Goal: Information Seeking & Learning: Learn about a topic

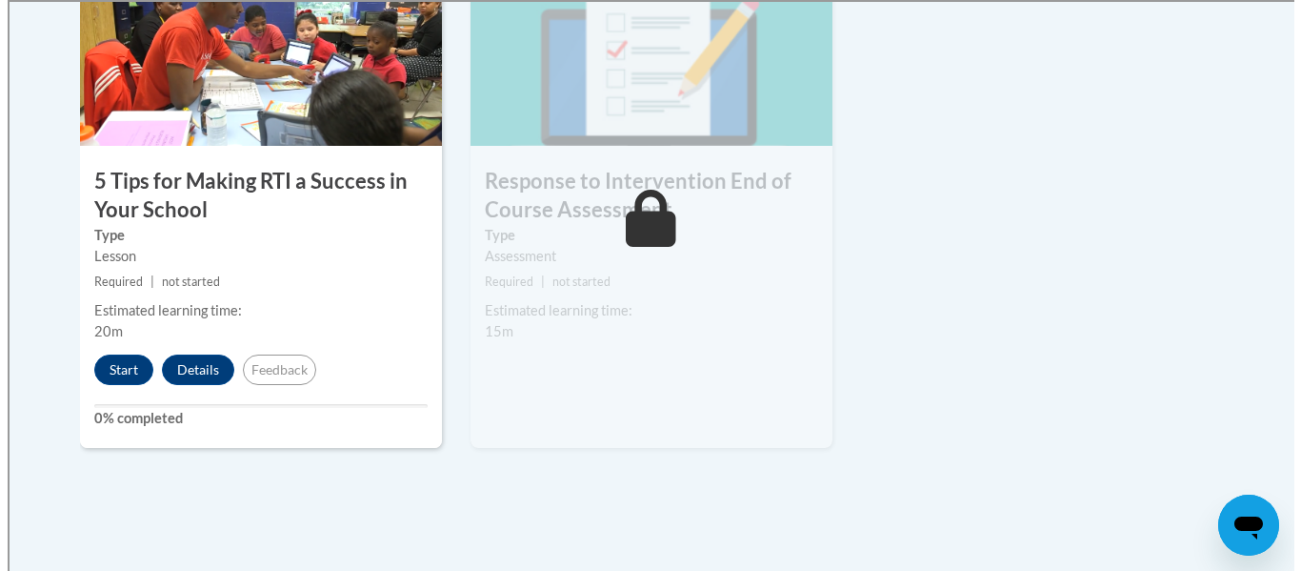
scroll to position [1212, 0]
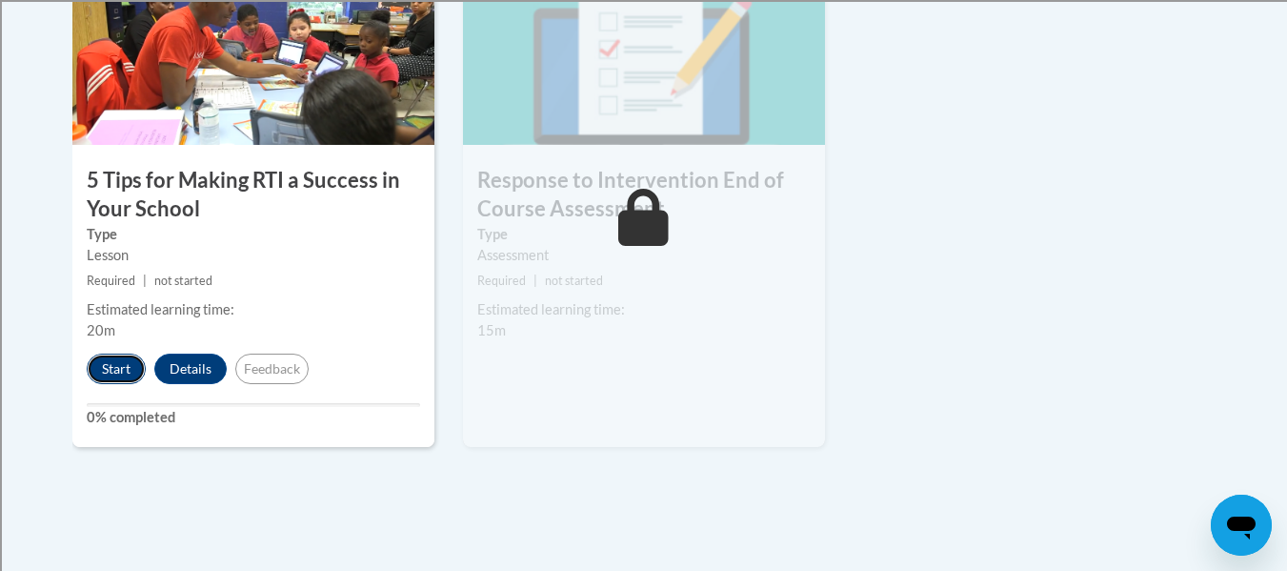
click at [131, 364] on button "Start" at bounding box center [116, 368] width 59 height 30
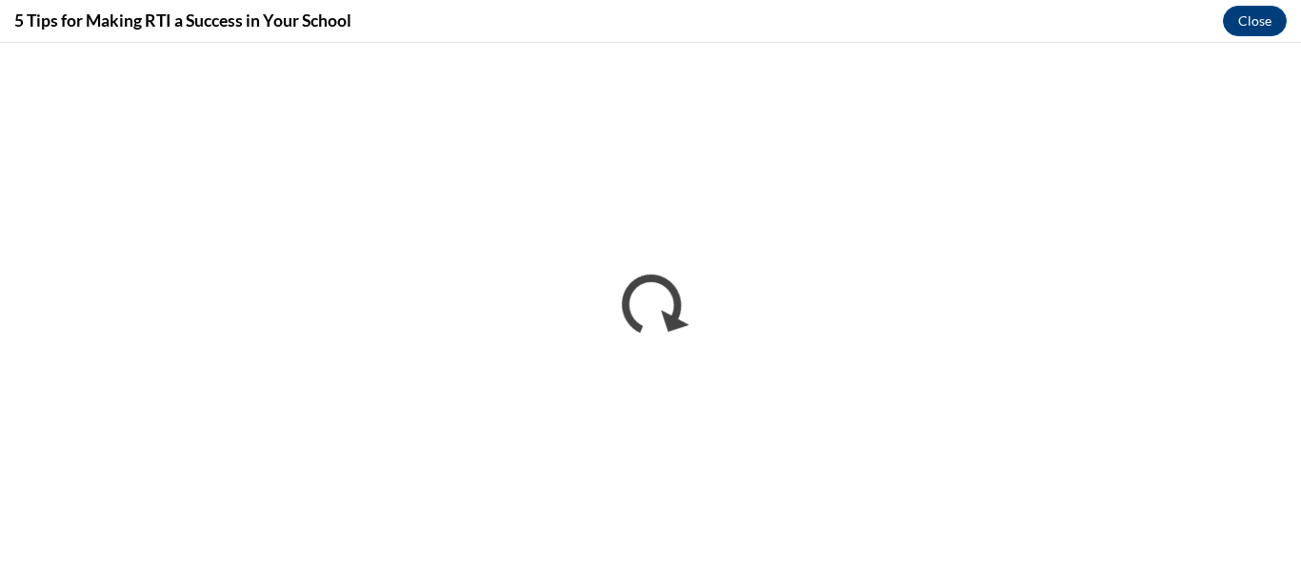
scroll to position [0, 0]
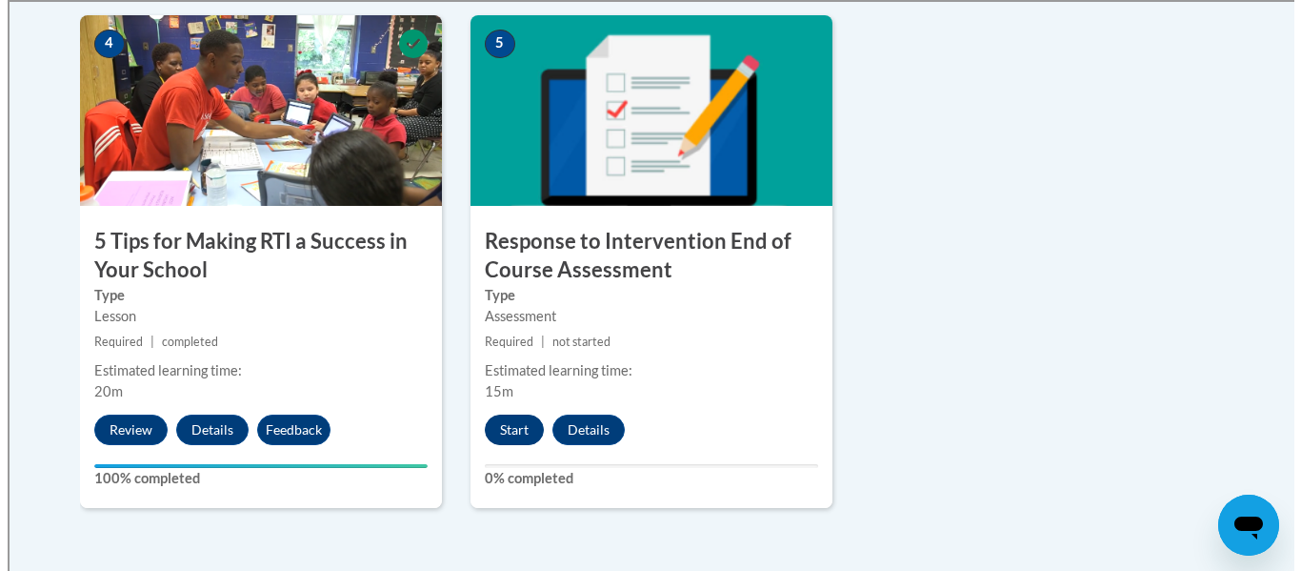
scroll to position [1152, 0]
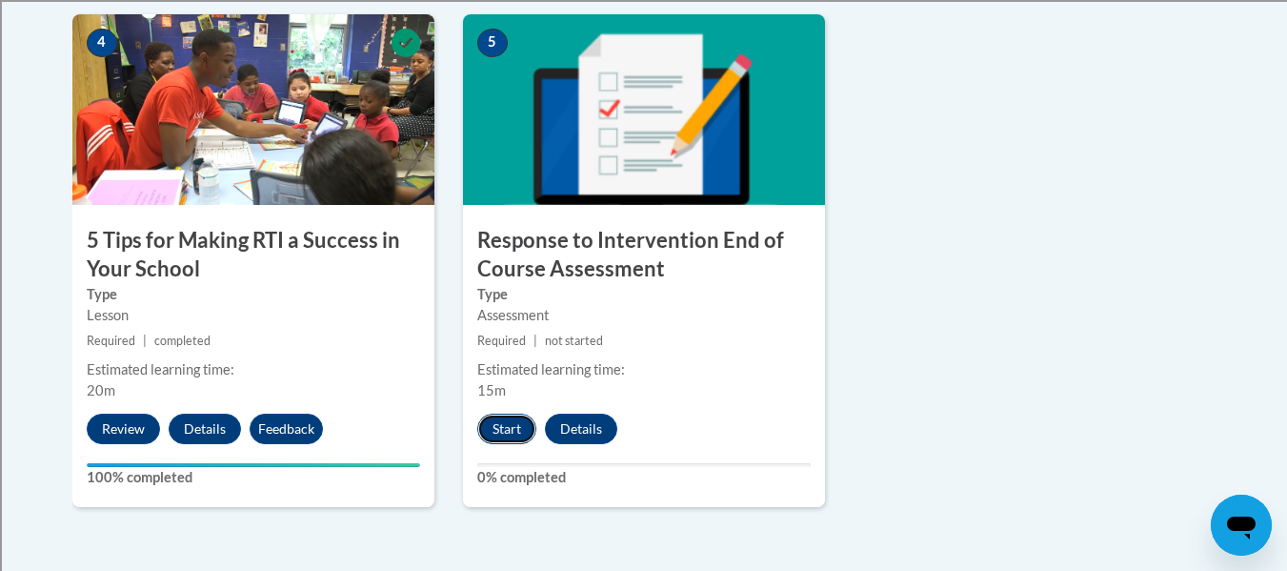
click at [508, 431] on button "Start" at bounding box center [506, 428] width 59 height 30
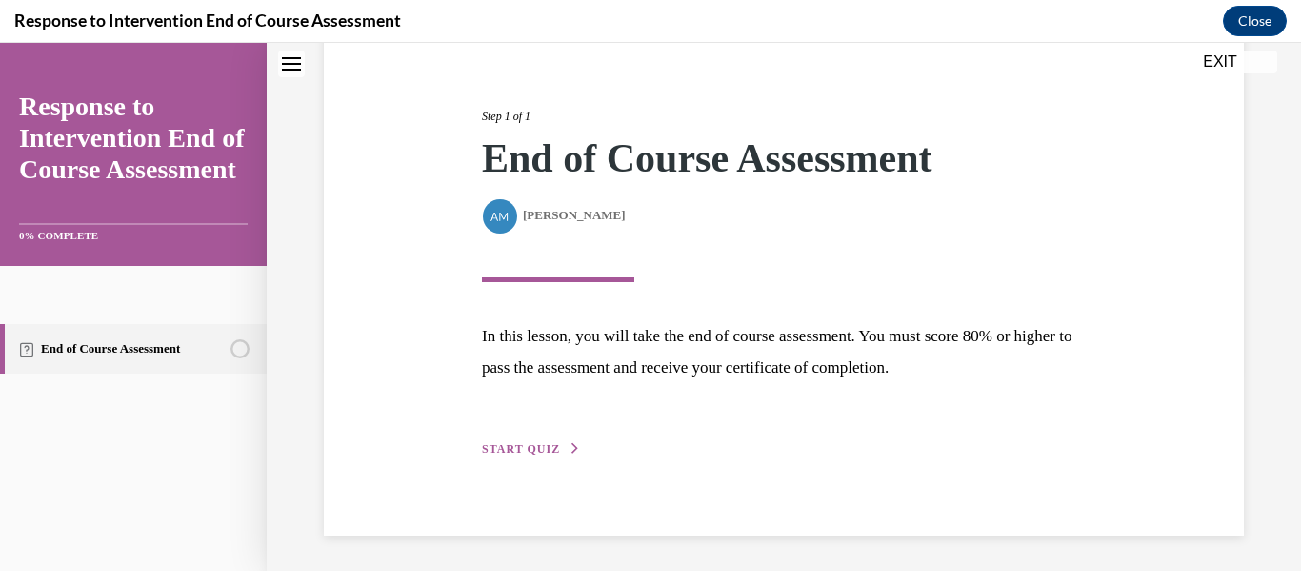
scroll to position [203, 0]
click at [541, 444] on span "START QUIZ" at bounding box center [521, 446] width 78 height 13
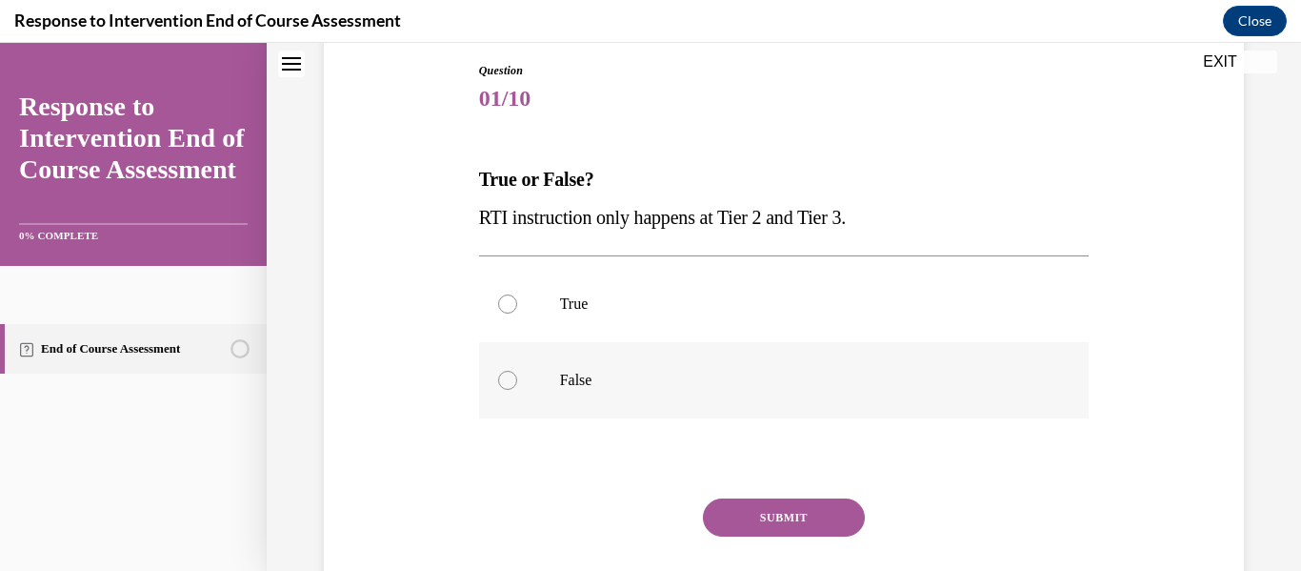
click at [570, 368] on label "False" at bounding box center [784, 380] width 611 height 76
click at [517, 371] on input "False" at bounding box center [507, 380] width 19 height 19
radio input "true"
click at [737, 502] on button "SUBMIT" at bounding box center [784, 517] width 162 height 38
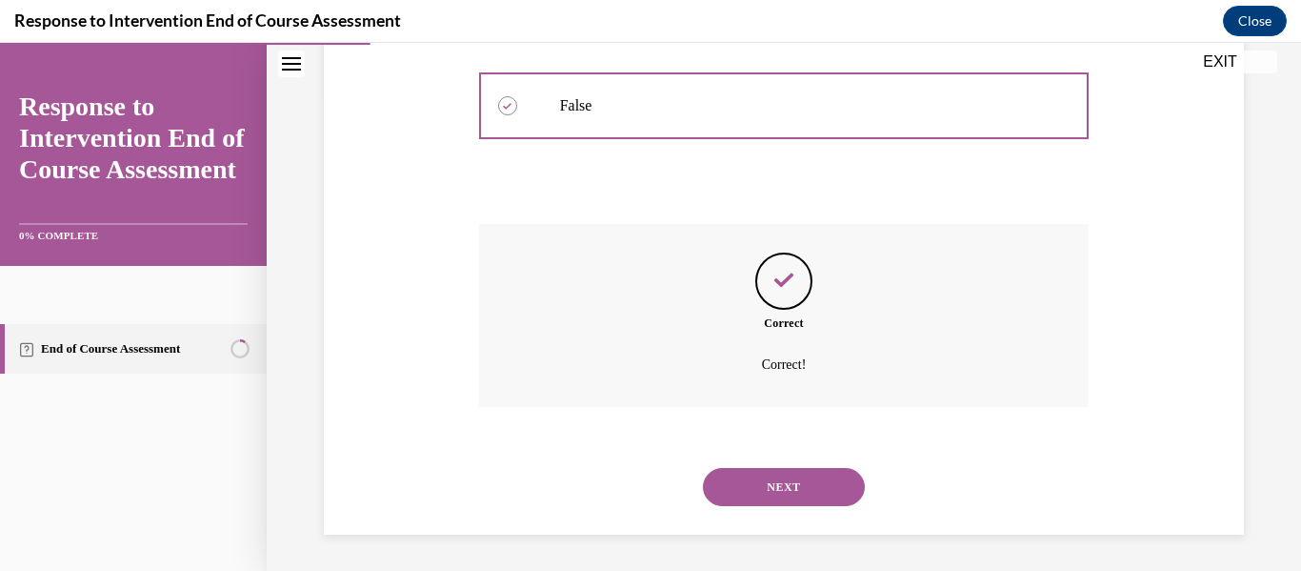
scroll to position [479, 0]
click at [737, 502] on button "NEXT" at bounding box center [784, 485] width 162 height 38
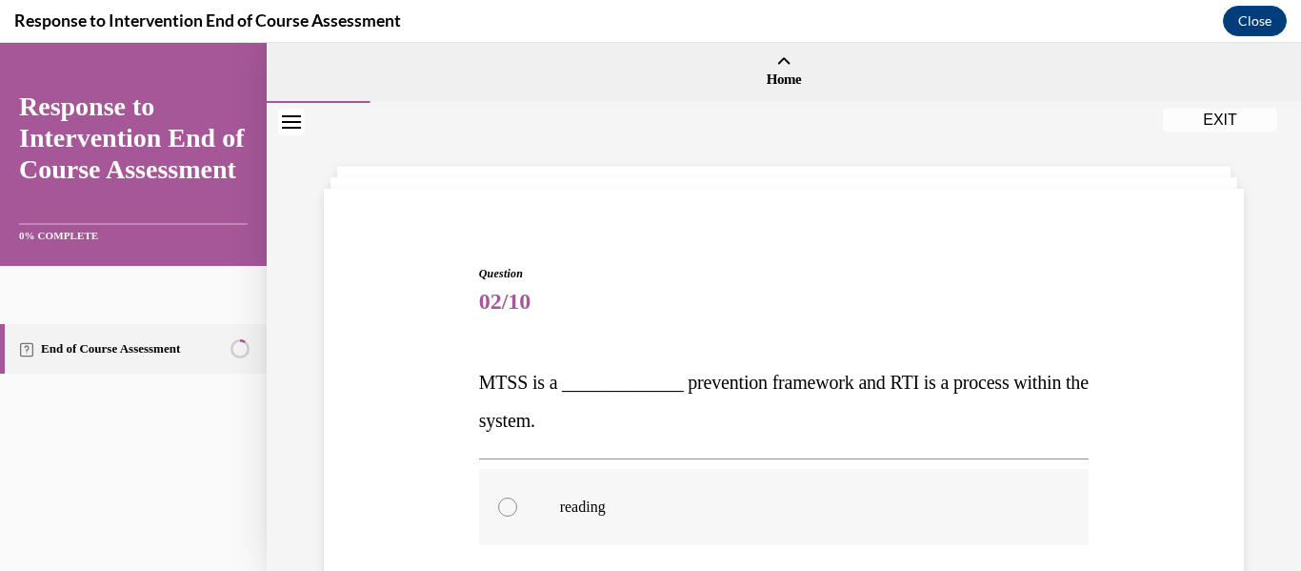
click at [737, 502] on p "reading" at bounding box center [801, 506] width 482 height 19
click at [517, 502] on input "reading" at bounding box center [507, 506] width 19 height 19
radio input "true"
click at [737, 502] on p "reading" at bounding box center [801, 506] width 482 height 19
click at [517, 502] on input "reading" at bounding box center [507, 506] width 19 height 19
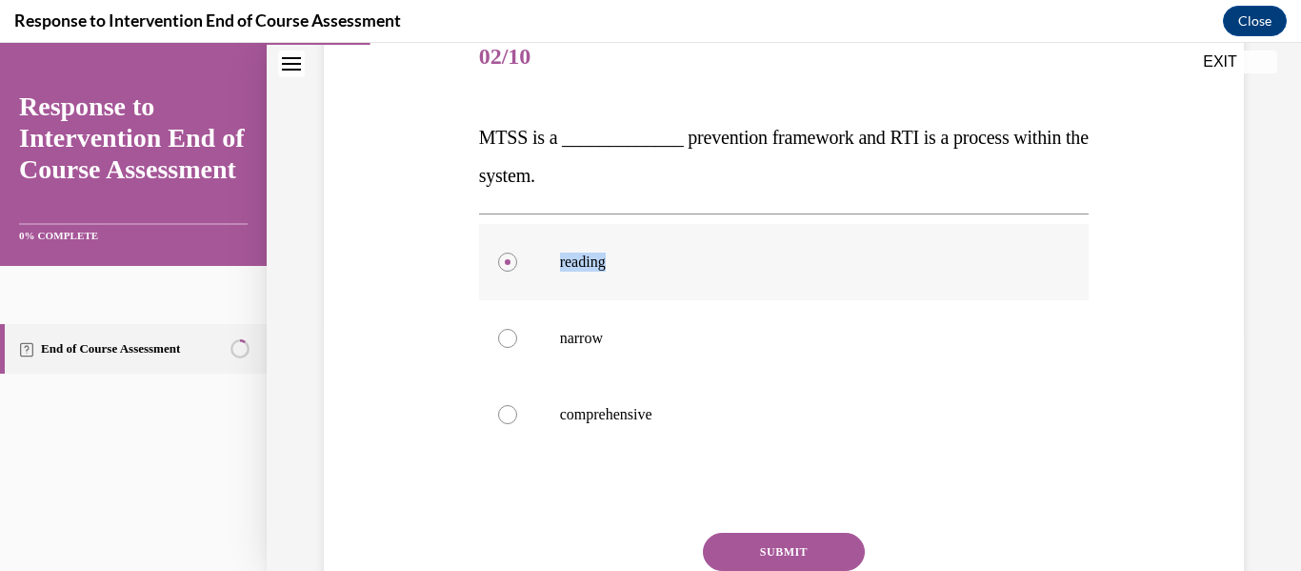
scroll to position [246, 0]
click at [423, 434] on div "Question 02/10 MTSS is a _____________ prevention framework and RTI is a proces…" at bounding box center [784, 325] width 930 height 726
click at [595, 425] on label "comprehensive" at bounding box center [784, 413] width 611 height 76
click at [517, 423] on input "comprehensive" at bounding box center [507, 413] width 19 height 19
radio input "true"
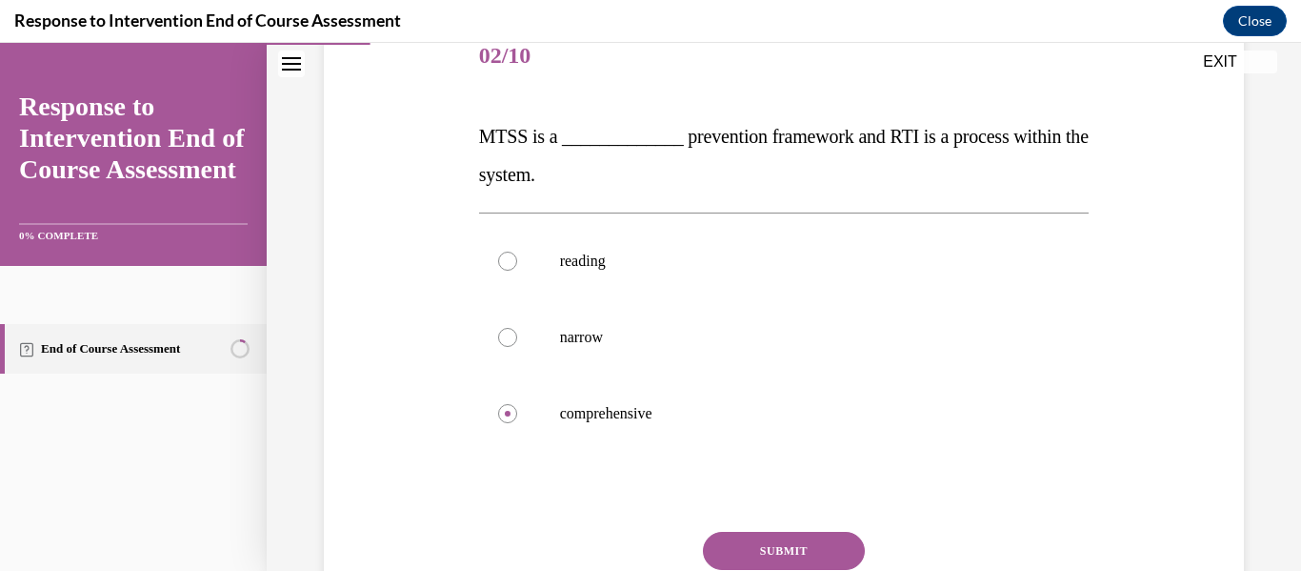
click at [768, 540] on button "SUBMIT" at bounding box center [784, 551] width 162 height 38
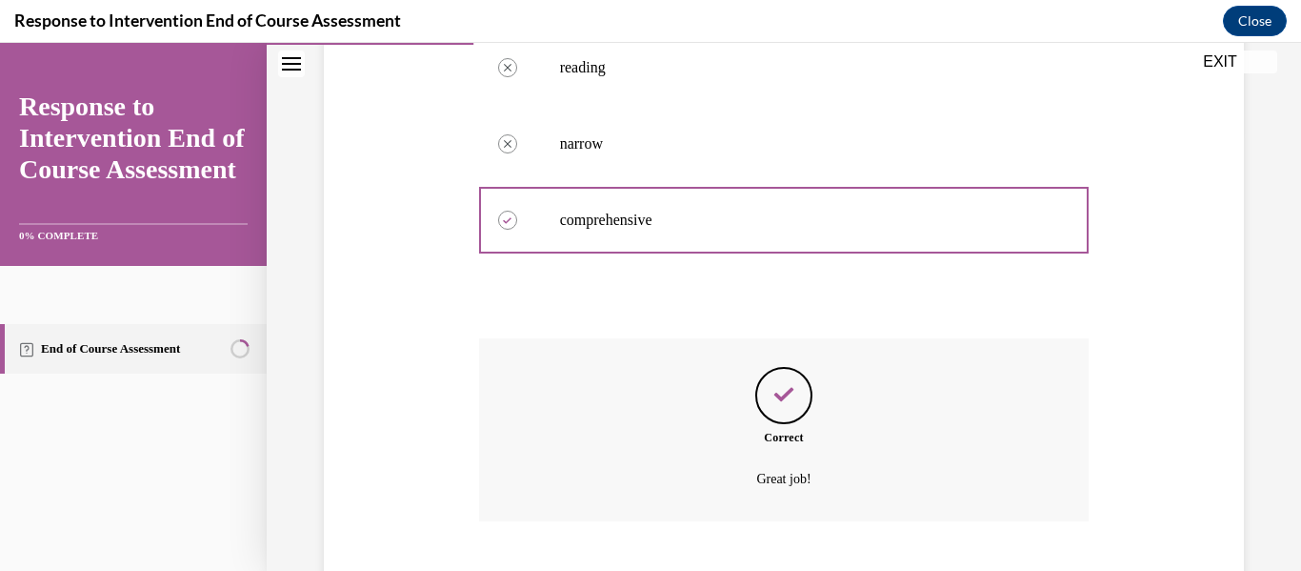
scroll to position [555, 0]
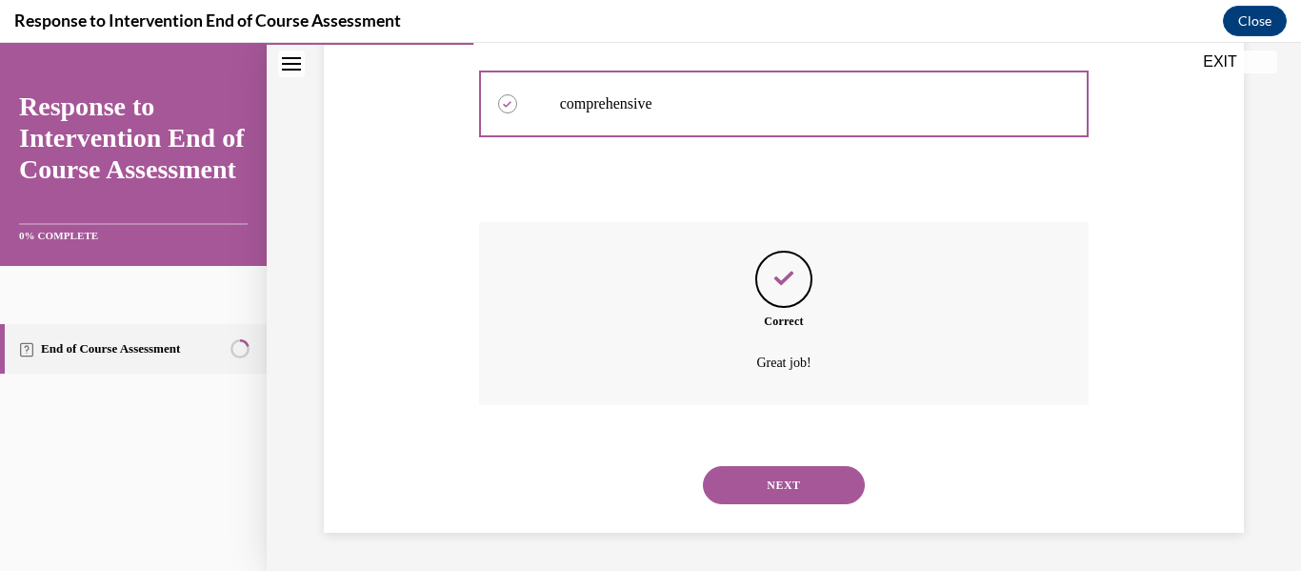
click at [764, 497] on button "NEXT" at bounding box center [784, 485] width 162 height 38
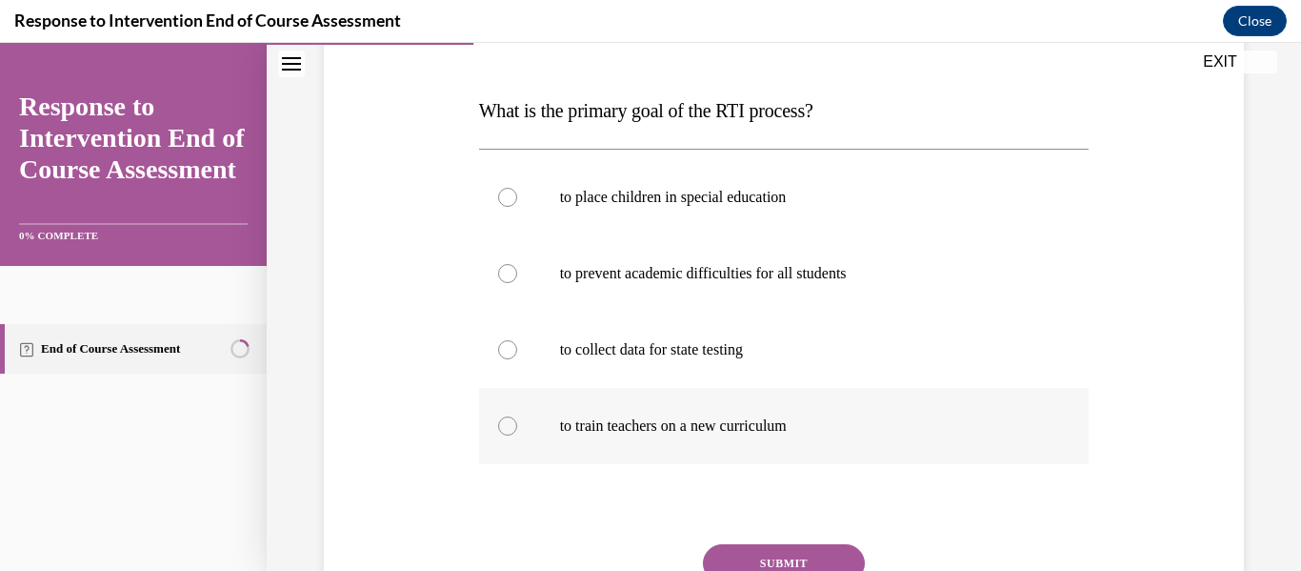
scroll to position [272, 0]
click at [730, 266] on p "to prevent academic difficulties for all students" at bounding box center [801, 272] width 482 height 19
click at [517, 266] on input "to prevent academic difficulties for all students" at bounding box center [507, 272] width 19 height 19
radio input "true"
click at [756, 546] on button "SUBMIT" at bounding box center [784, 562] width 162 height 38
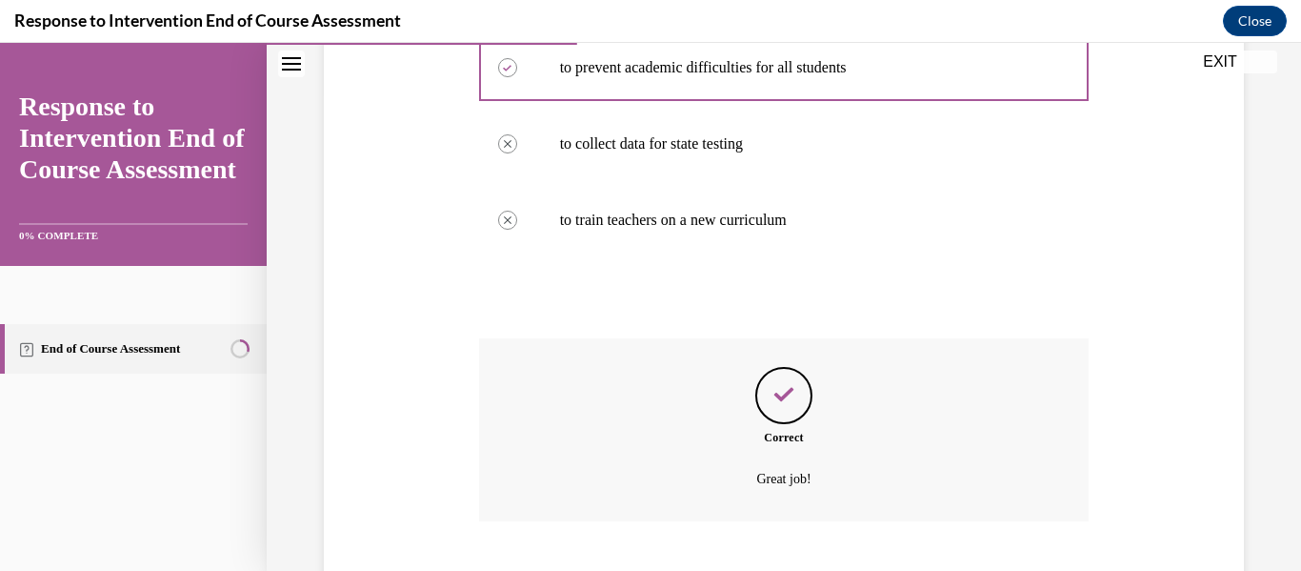
scroll to position [593, 0]
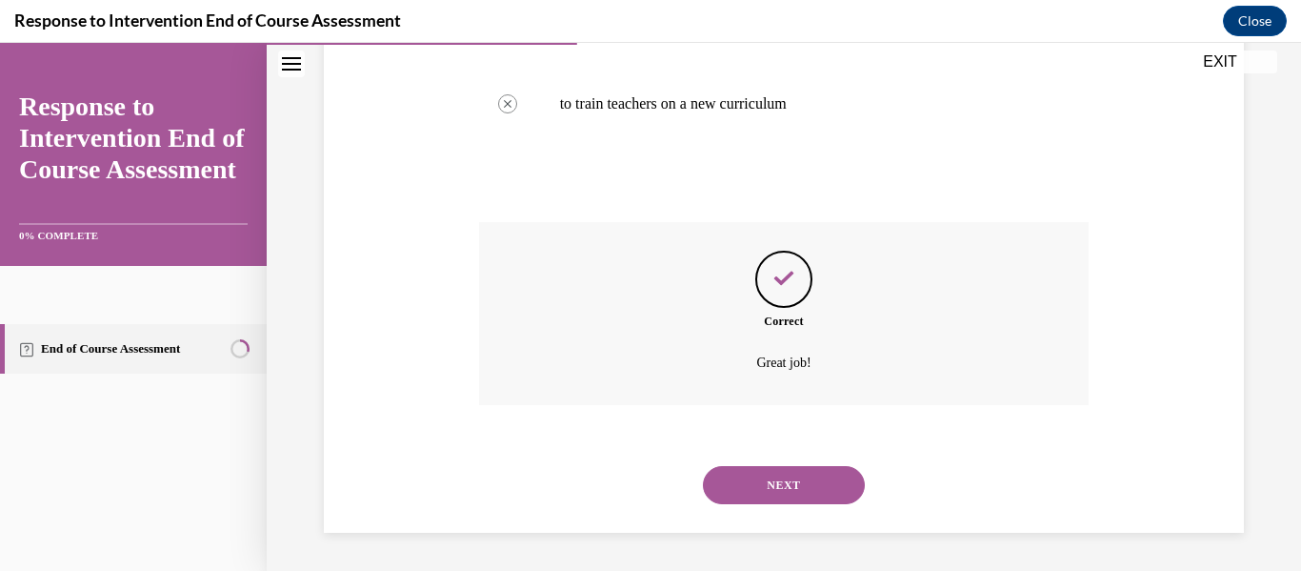
click at [754, 479] on button "NEXT" at bounding box center [784, 485] width 162 height 38
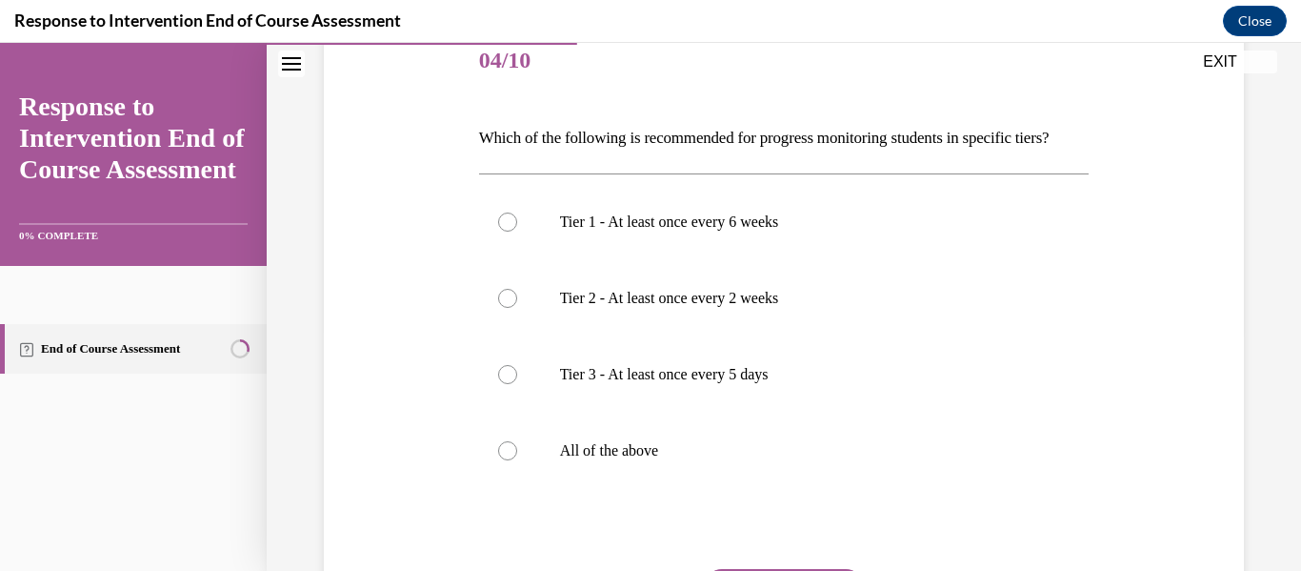
scroll to position [242, 0]
click at [754, 459] on p "All of the above" at bounding box center [801, 449] width 482 height 19
click at [517, 459] on input "All of the above" at bounding box center [507, 449] width 19 height 19
radio input "true"
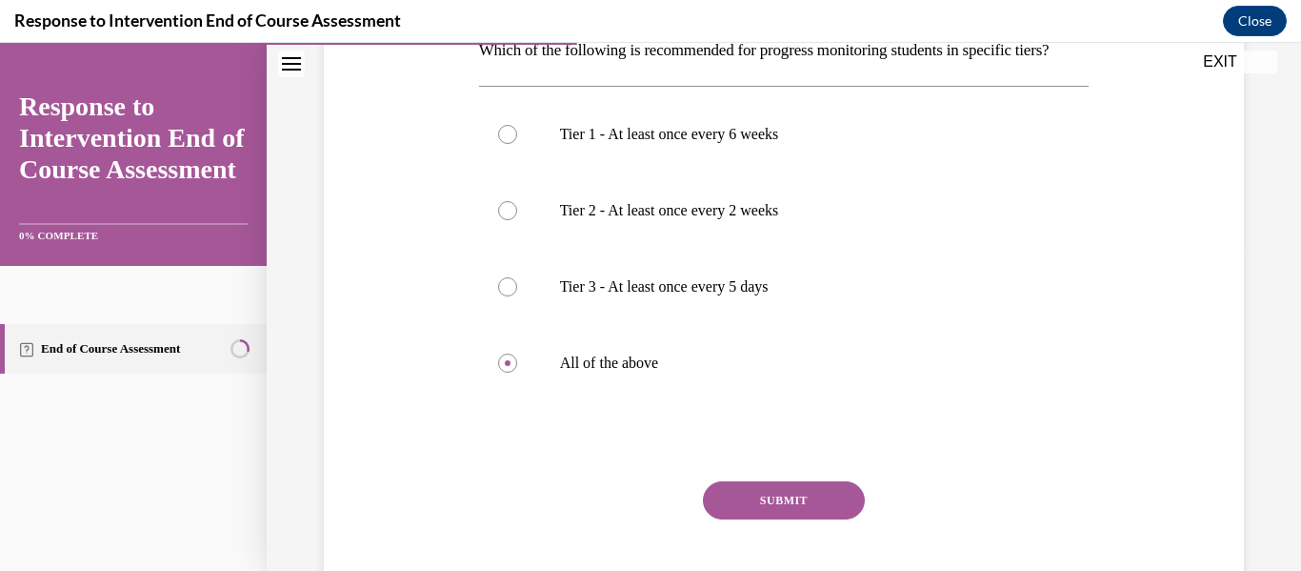
click at [754, 519] on button "SUBMIT" at bounding box center [784, 500] width 162 height 38
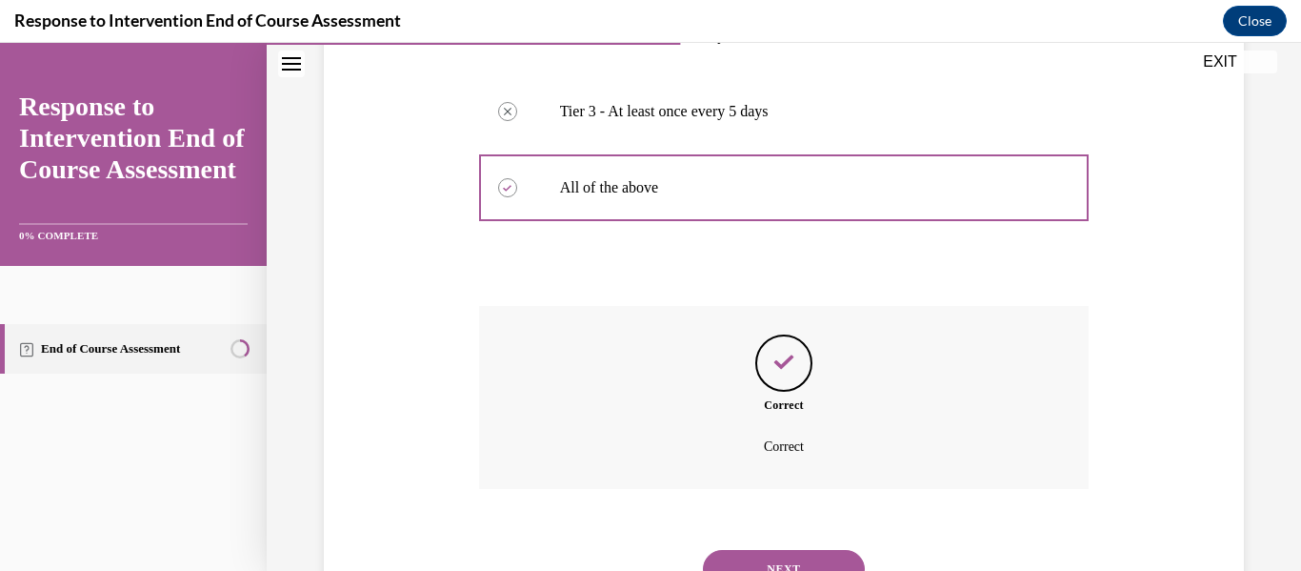
scroll to position [620, 0]
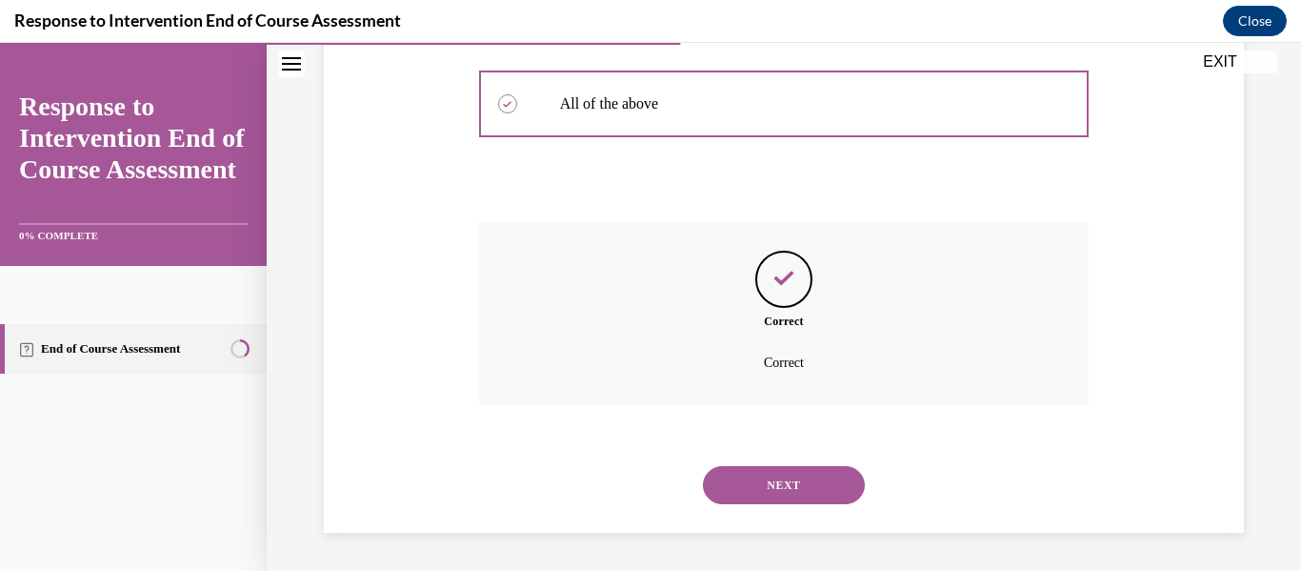
click at [759, 495] on button "NEXT" at bounding box center [784, 485] width 162 height 38
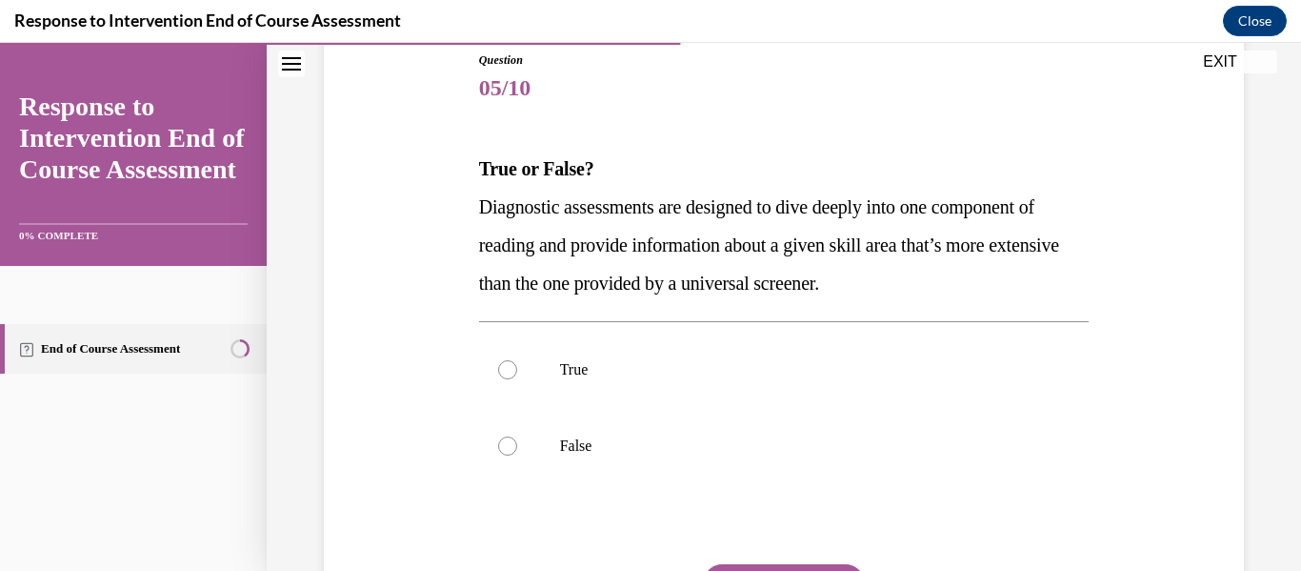
scroll to position [214, 0]
click at [609, 373] on p "True" at bounding box center [801, 368] width 482 height 19
click at [517, 373] on input "True" at bounding box center [507, 368] width 19 height 19
radio input "true"
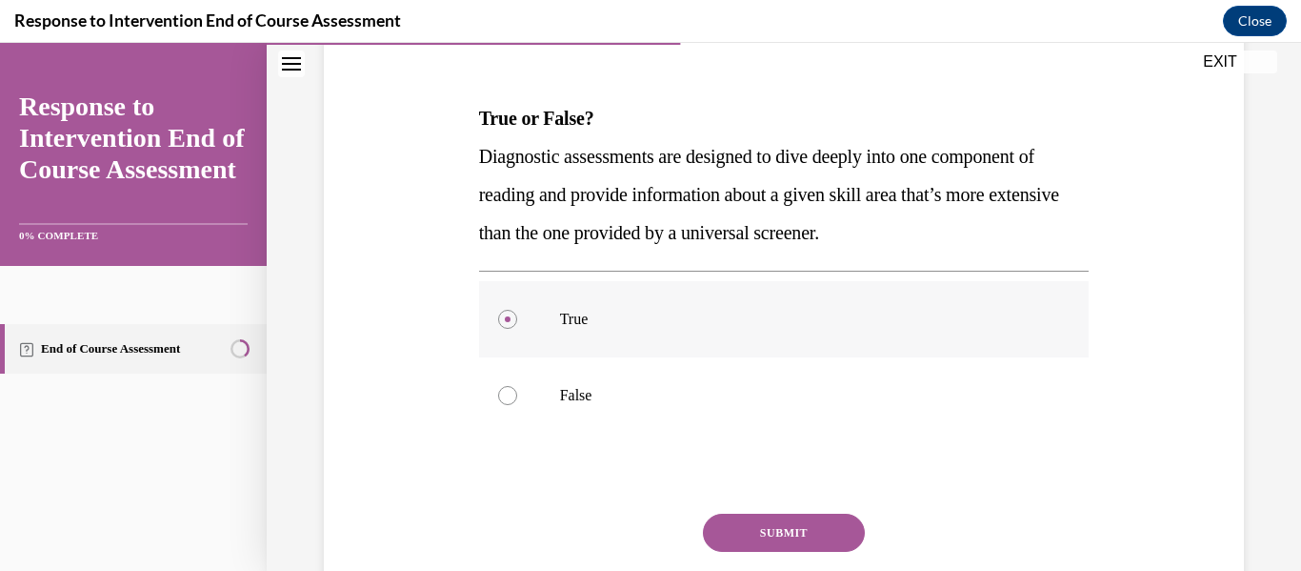
scroll to position [265, 0]
click at [774, 522] on button "SUBMIT" at bounding box center [784, 532] width 162 height 38
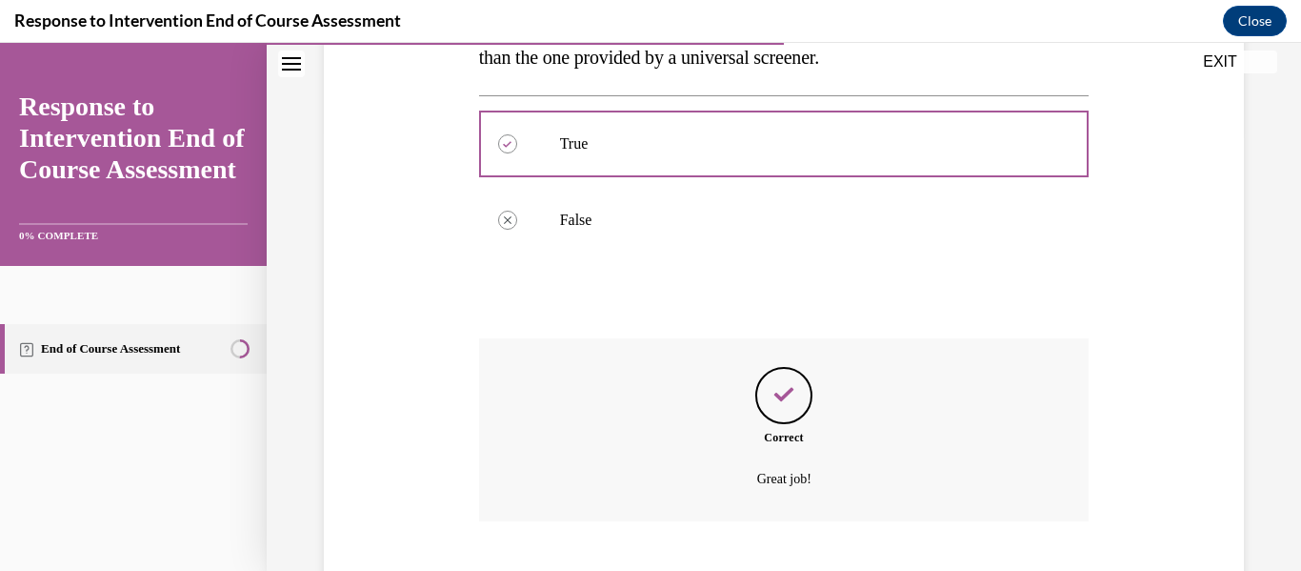
scroll to position [555, 0]
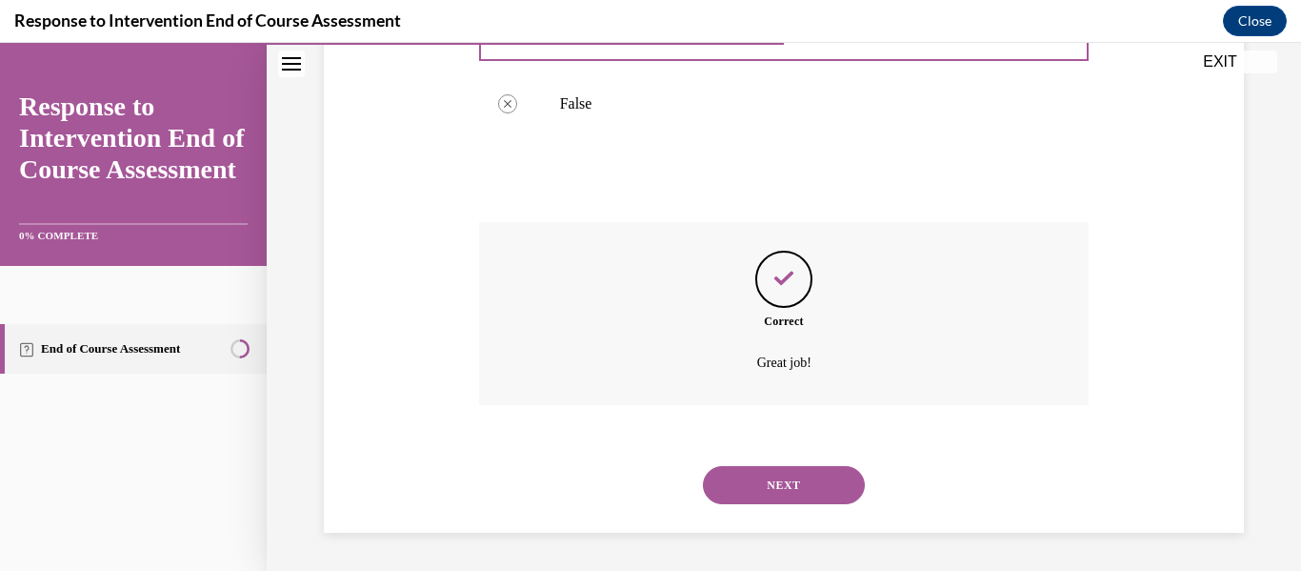
click at [776, 482] on button "NEXT" at bounding box center [784, 485] width 162 height 38
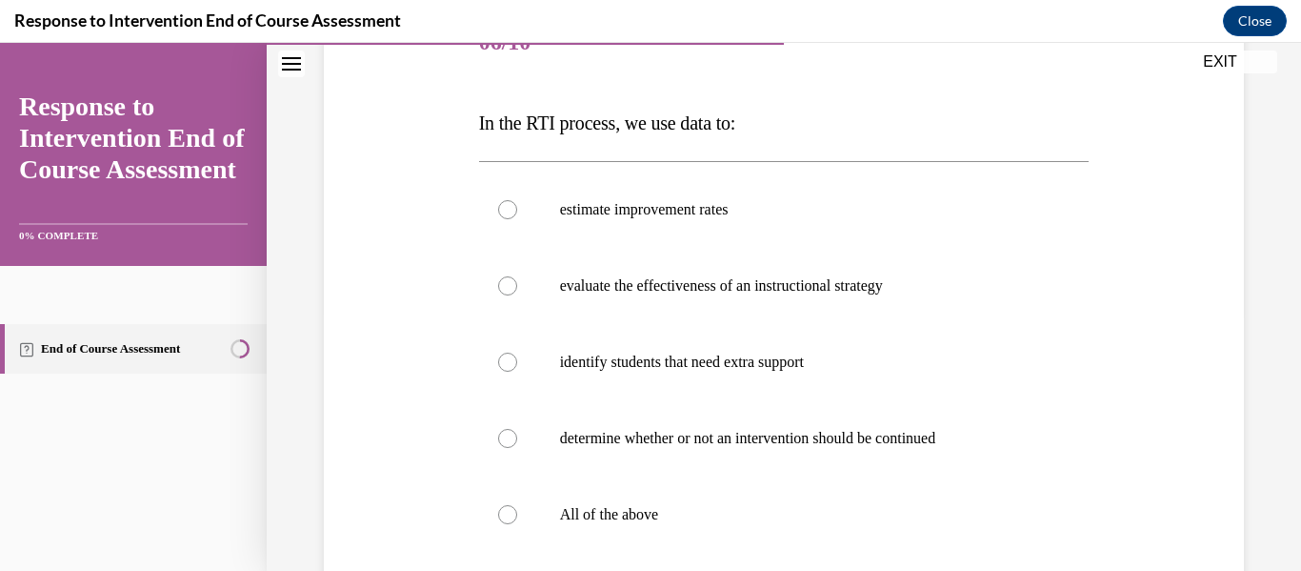
scroll to position [297, 0]
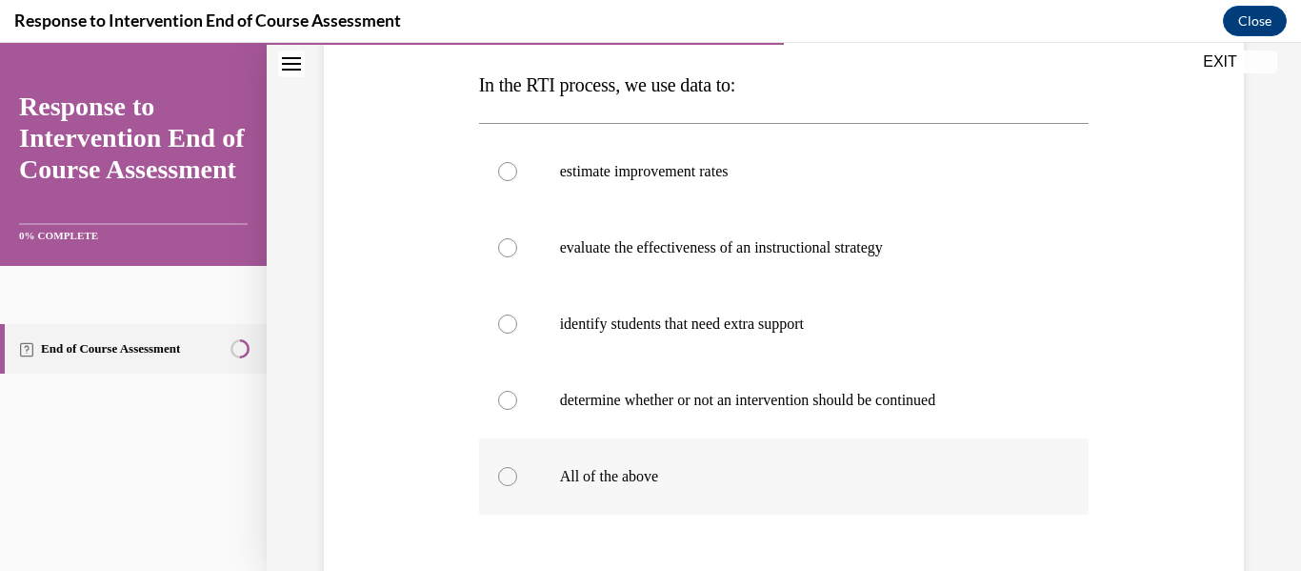
click at [554, 464] on label "All of the above" at bounding box center [784, 476] width 611 height 76
click at [517, 467] on input "All of the above" at bounding box center [507, 476] width 19 height 19
radio input "true"
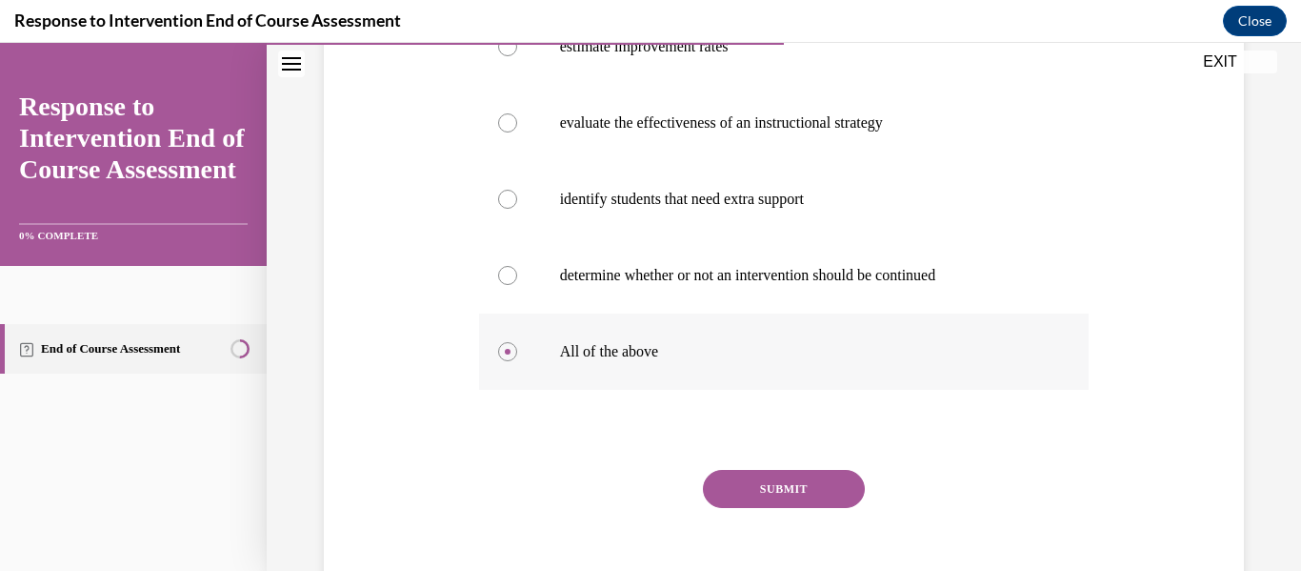
scroll to position [423, 0]
click at [754, 480] on button "SUBMIT" at bounding box center [784, 488] width 162 height 38
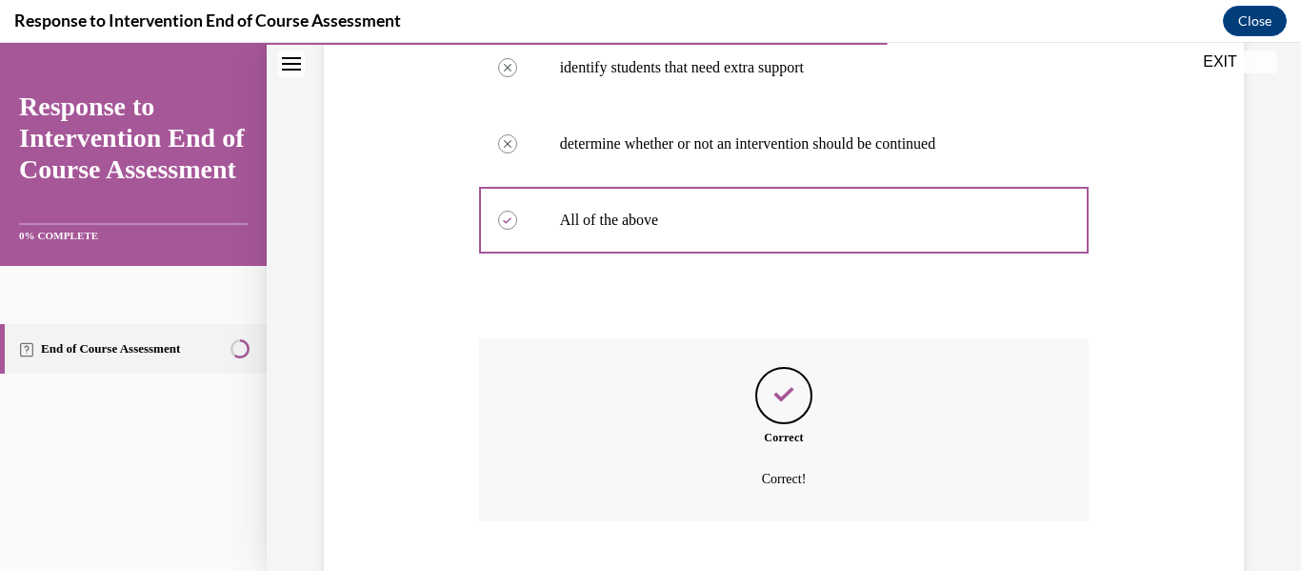
scroll to position [670, 0]
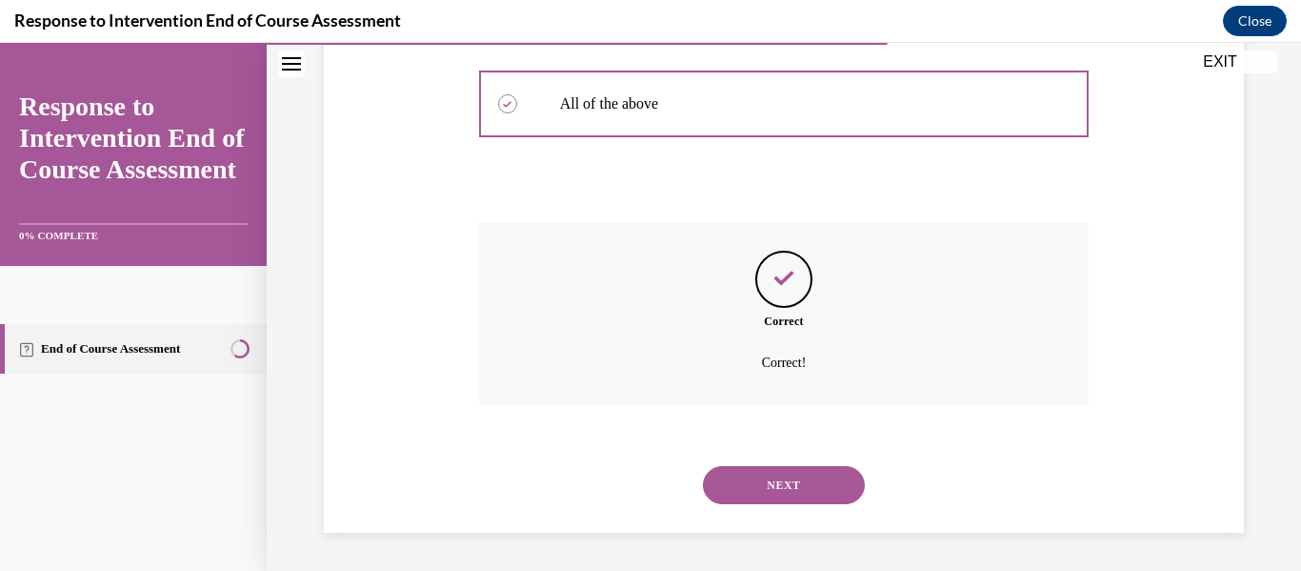
click at [754, 480] on button "NEXT" at bounding box center [784, 485] width 162 height 38
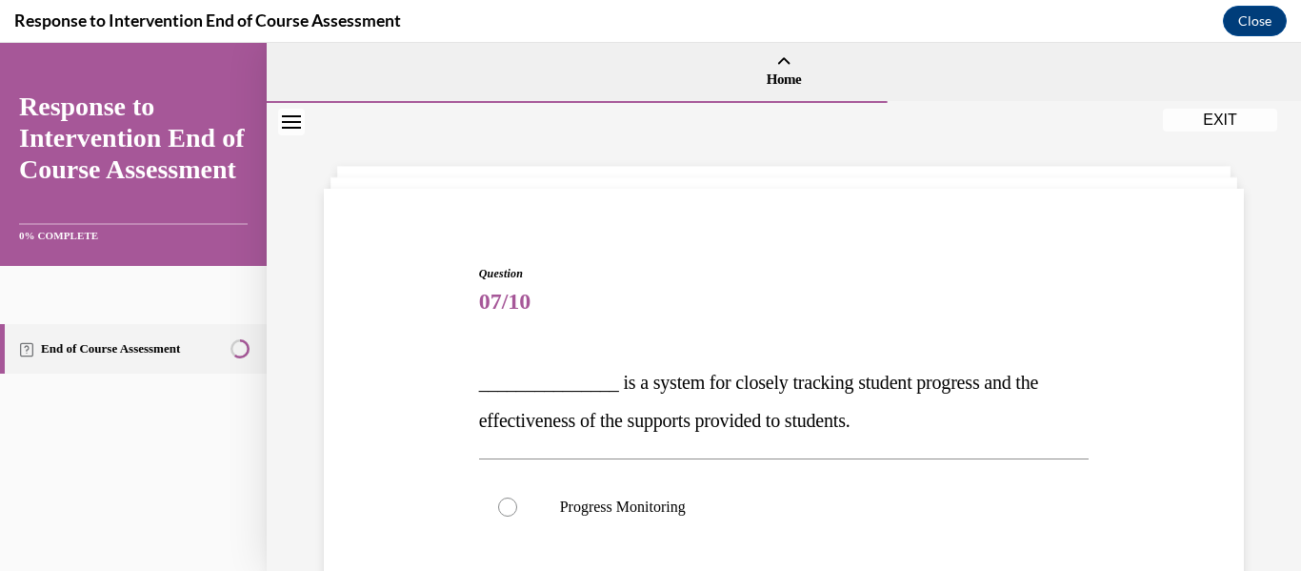
click at [754, 480] on label "Progress Monitoring" at bounding box center [784, 507] width 611 height 76
click at [517, 497] on input "Progress Monitoring" at bounding box center [507, 506] width 19 height 19
radio input "true"
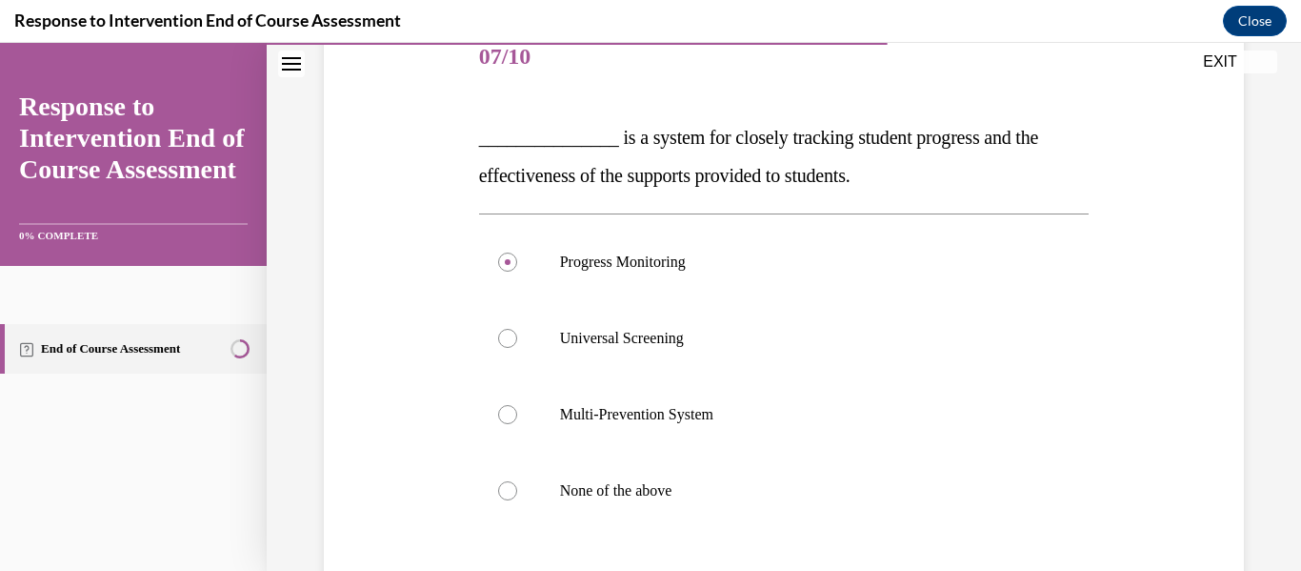
scroll to position [286, 0]
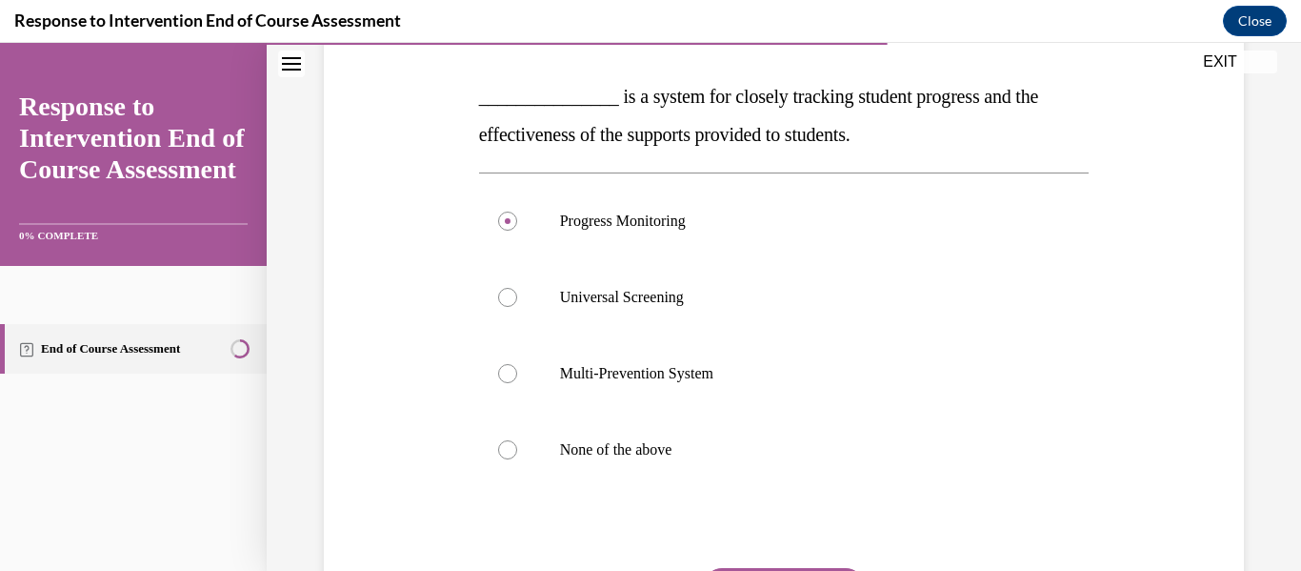
click at [561, 503] on div "Question 07/10 _______________ is a system for closely tracking student progres…" at bounding box center [784, 351] width 611 height 745
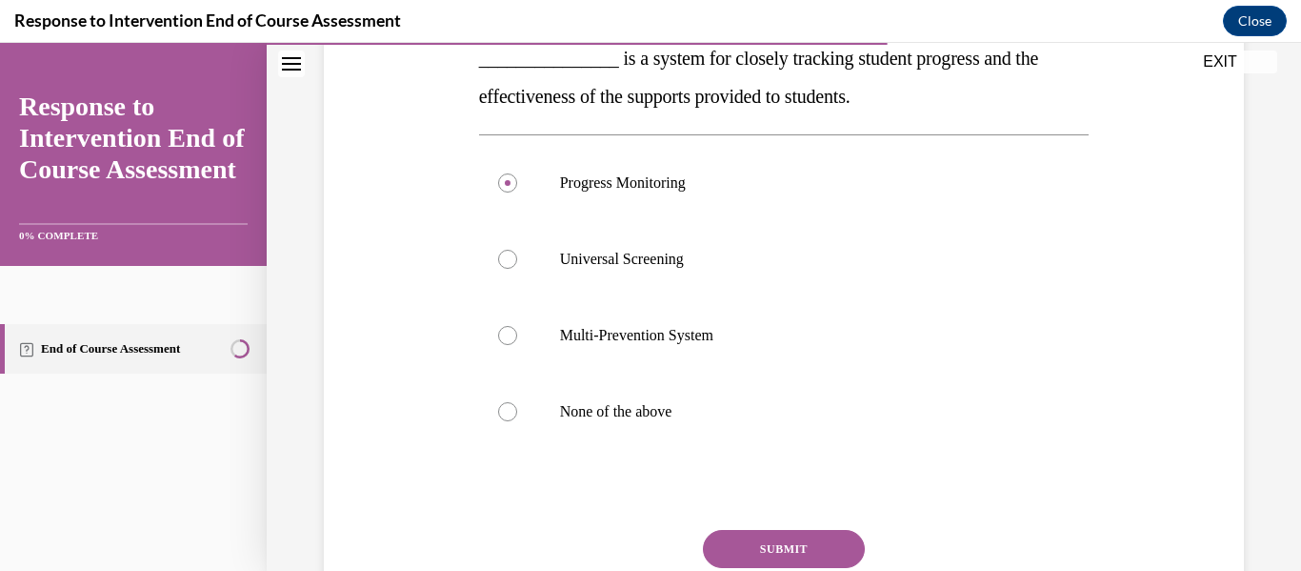
click at [759, 537] on button "SUBMIT" at bounding box center [784, 549] width 162 height 38
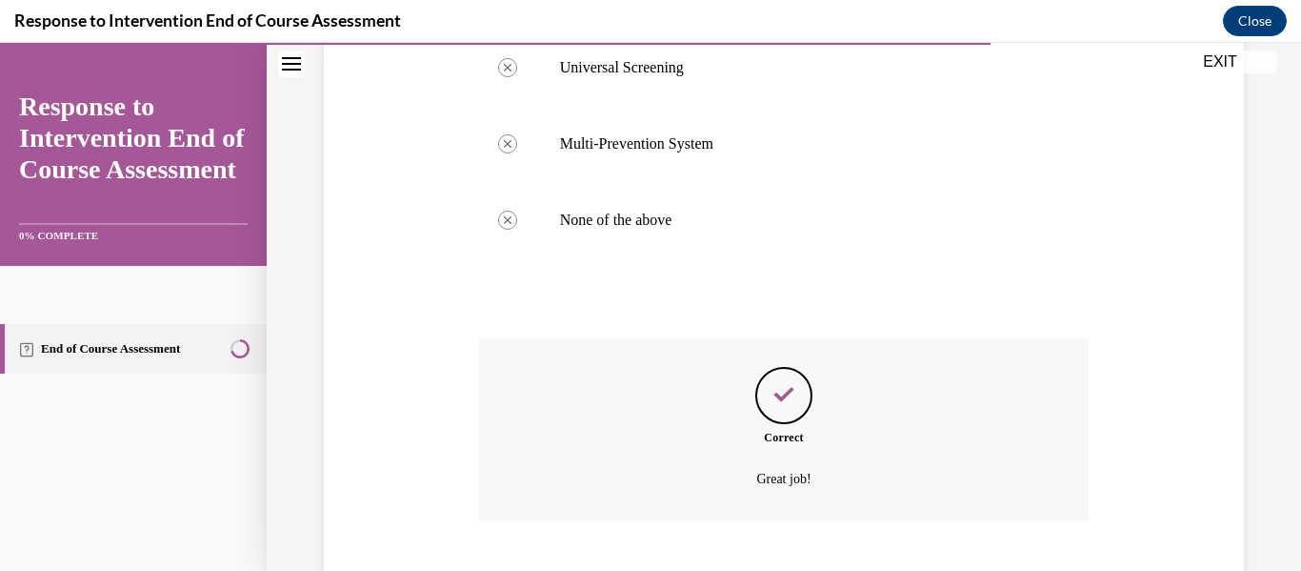
scroll to position [632, 0]
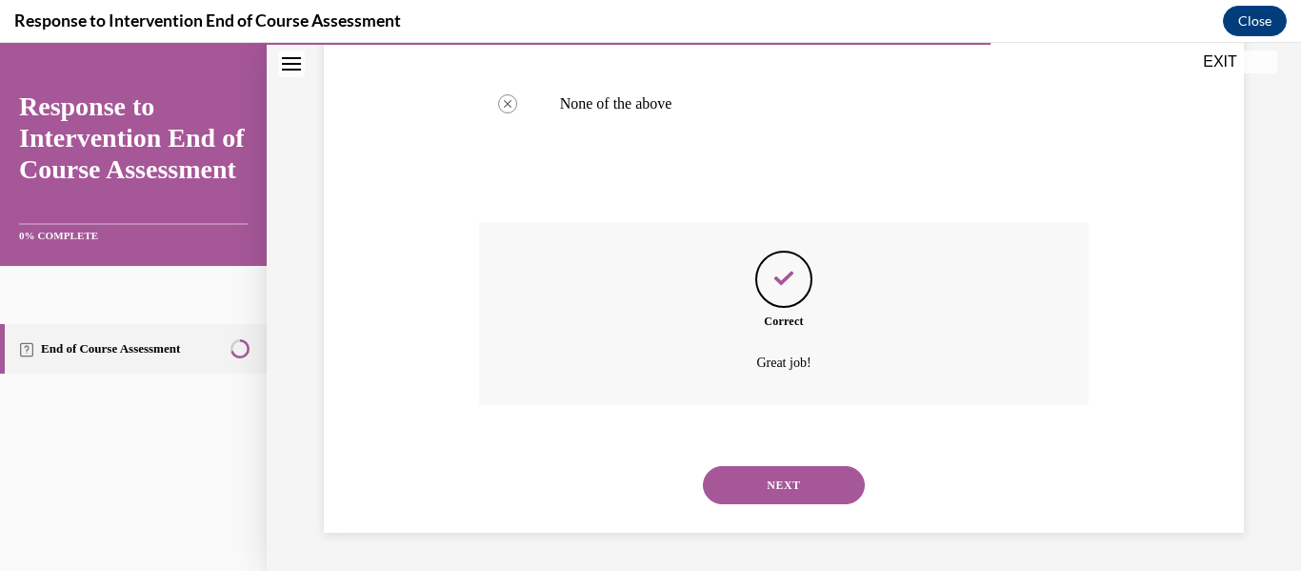
click at [757, 468] on button "NEXT" at bounding box center [784, 485] width 162 height 38
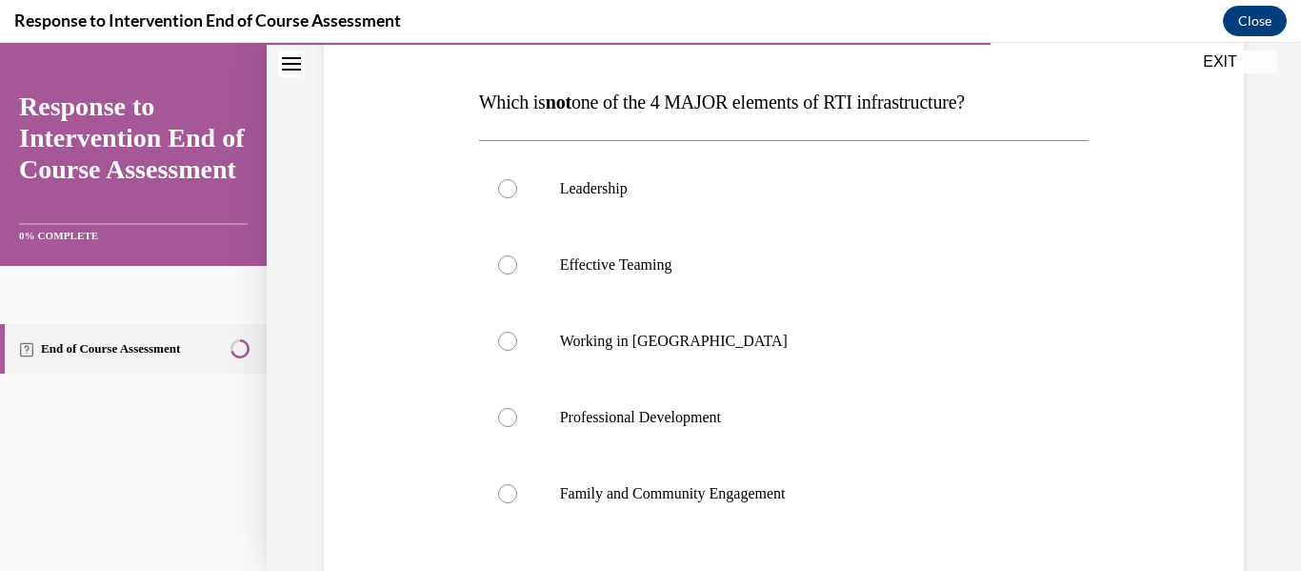
scroll to position [281, 0]
click at [674, 339] on p "Working in Silos" at bounding box center [801, 340] width 482 height 19
click at [517, 339] on input "Working in Silos" at bounding box center [507, 340] width 19 height 19
radio input "true"
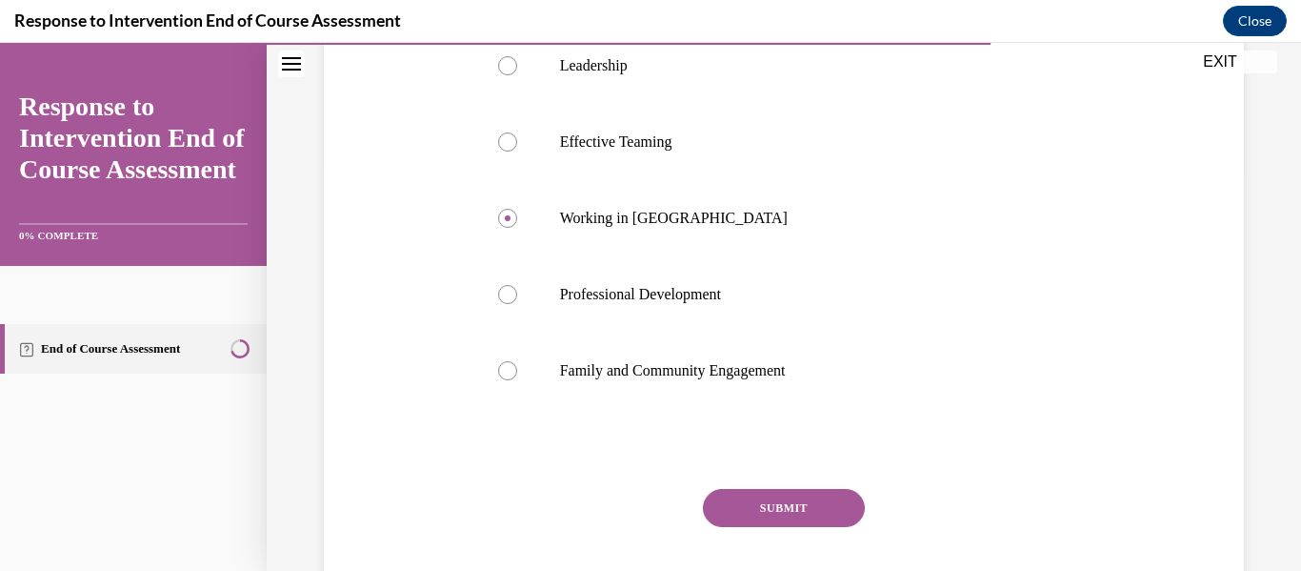
click at [777, 493] on button "SUBMIT" at bounding box center [784, 508] width 162 height 38
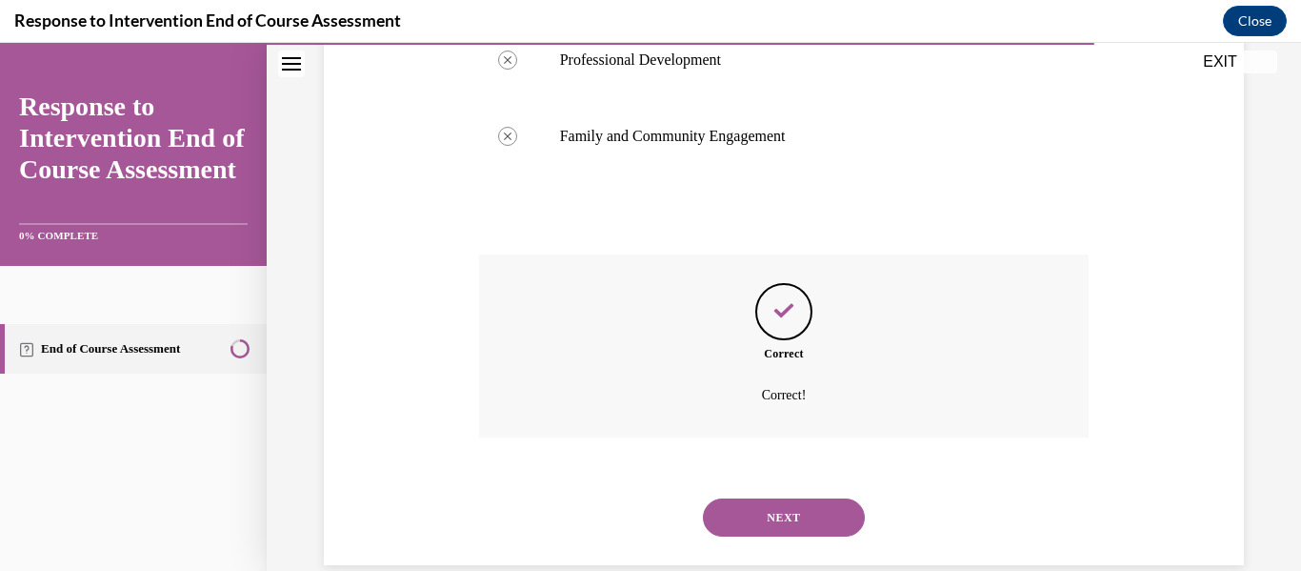
scroll to position [670, 0]
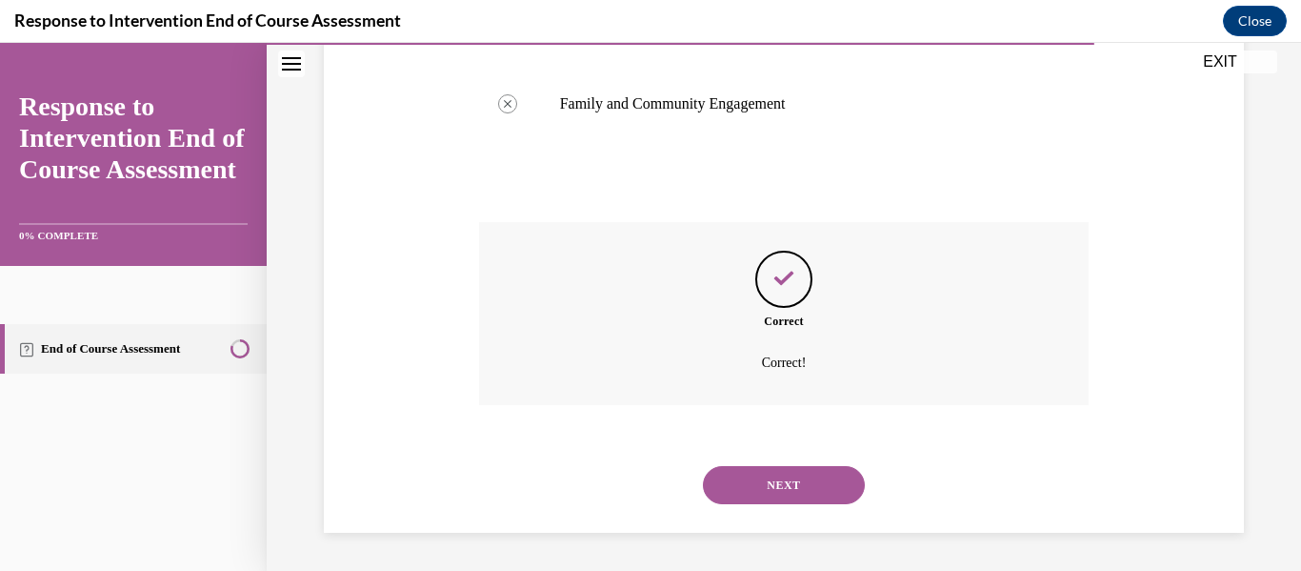
click at [780, 475] on button "NEXT" at bounding box center [784, 485] width 162 height 38
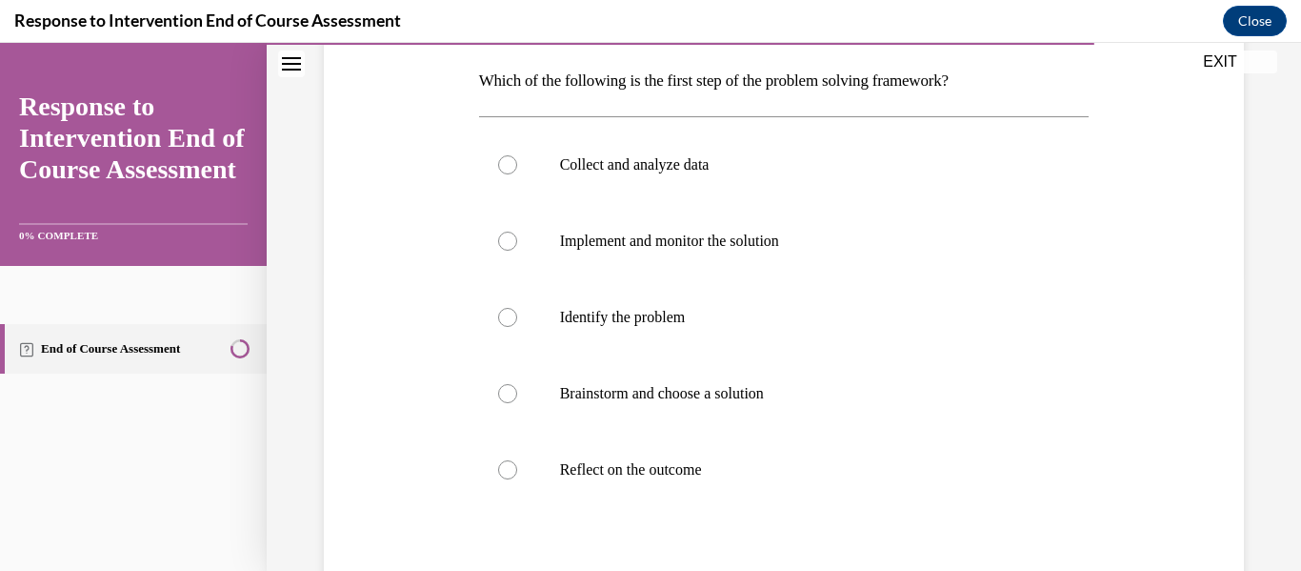
scroll to position [299, 0]
click at [713, 325] on p "Identify the problem" at bounding box center [801, 316] width 482 height 19
click at [517, 325] on input "Identify the problem" at bounding box center [507, 316] width 19 height 19
radio input "true"
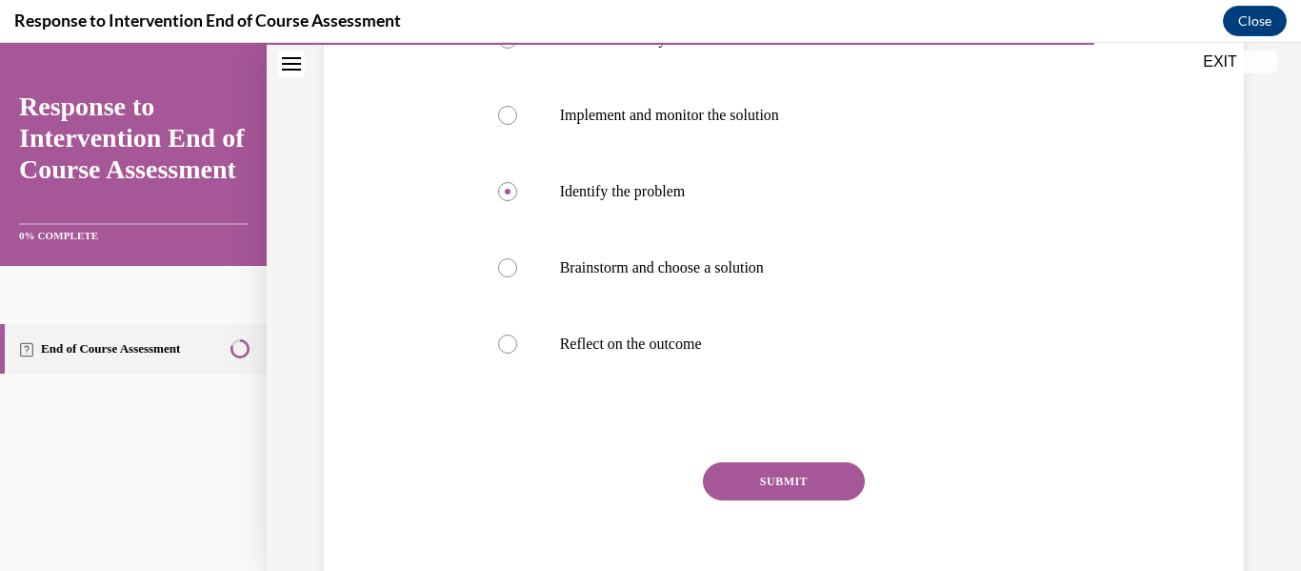
click at [772, 469] on button "SUBMIT" at bounding box center [784, 481] width 162 height 38
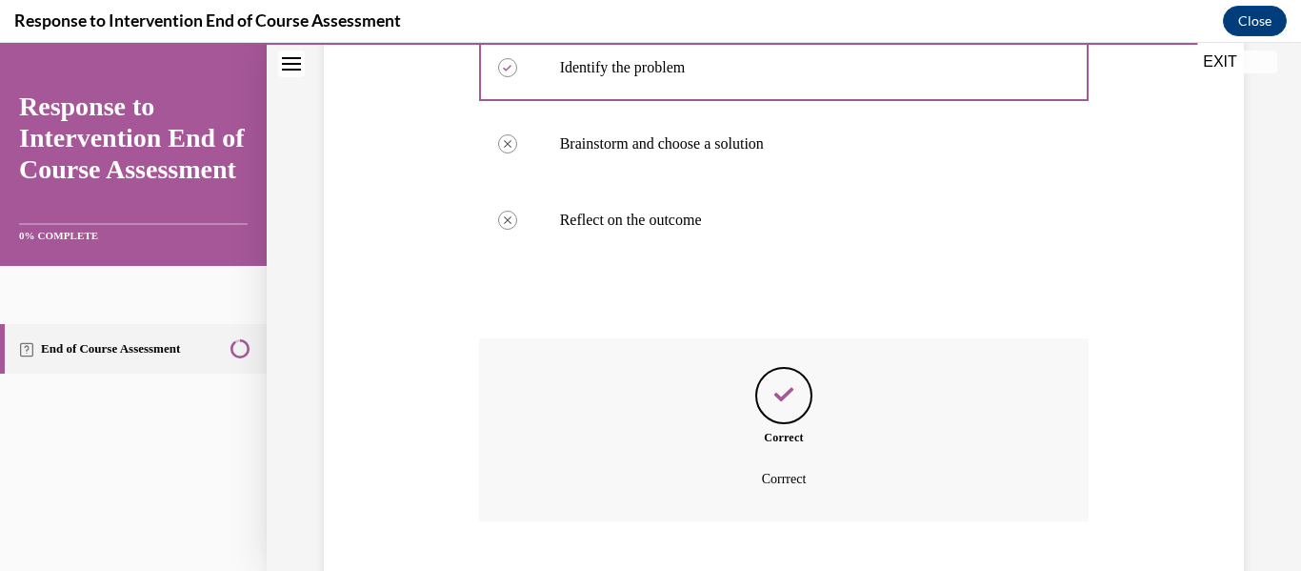
scroll to position [664, 0]
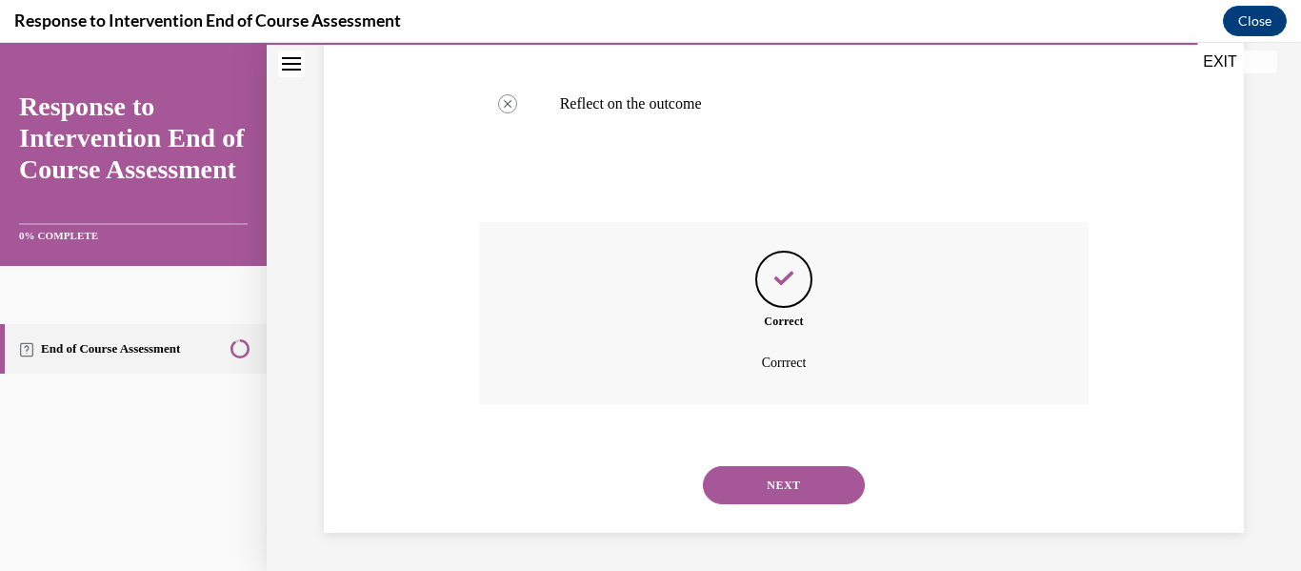
click at [772, 469] on button "NEXT" at bounding box center [784, 485] width 162 height 38
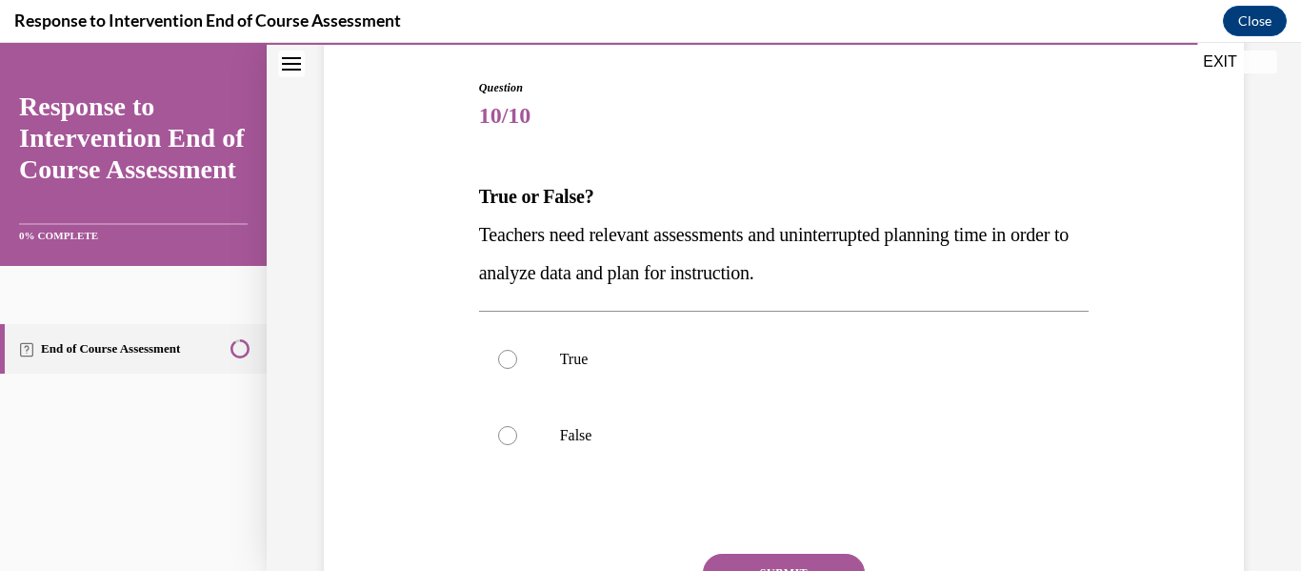
scroll to position [187, 0]
click at [755, 363] on p "True" at bounding box center [801, 358] width 482 height 19
click at [517, 363] on input "True" at bounding box center [507, 358] width 19 height 19
radio input "true"
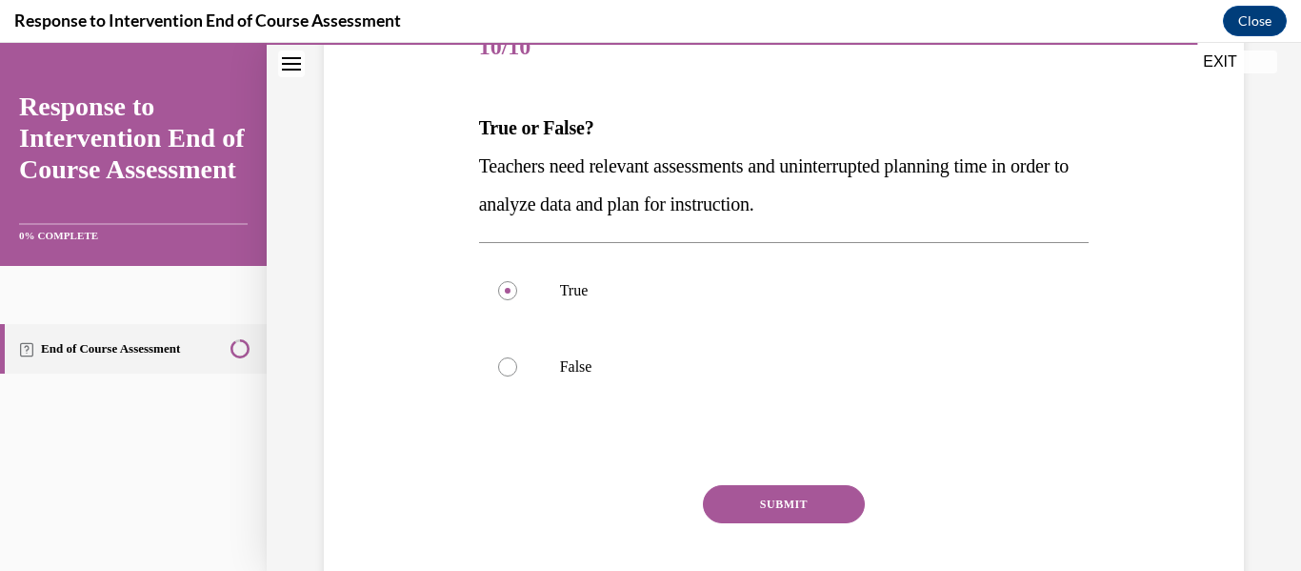
click at [787, 508] on button "SUBMIT" at bounding box center [784, 504] width 162 height 38
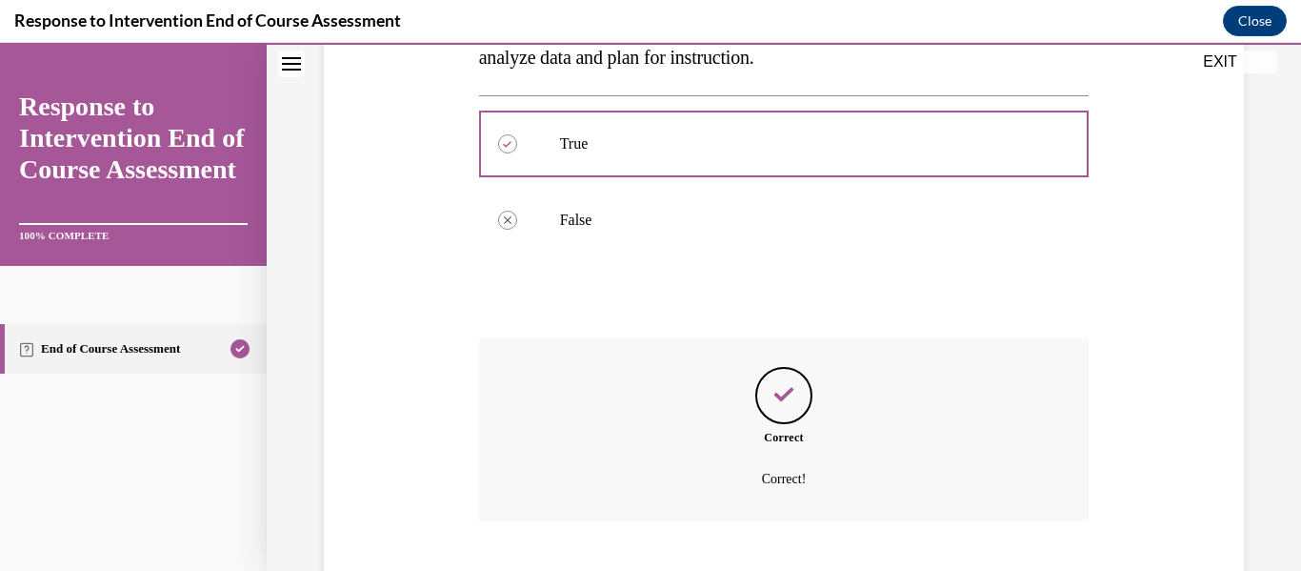
scroll to position [517, 0]
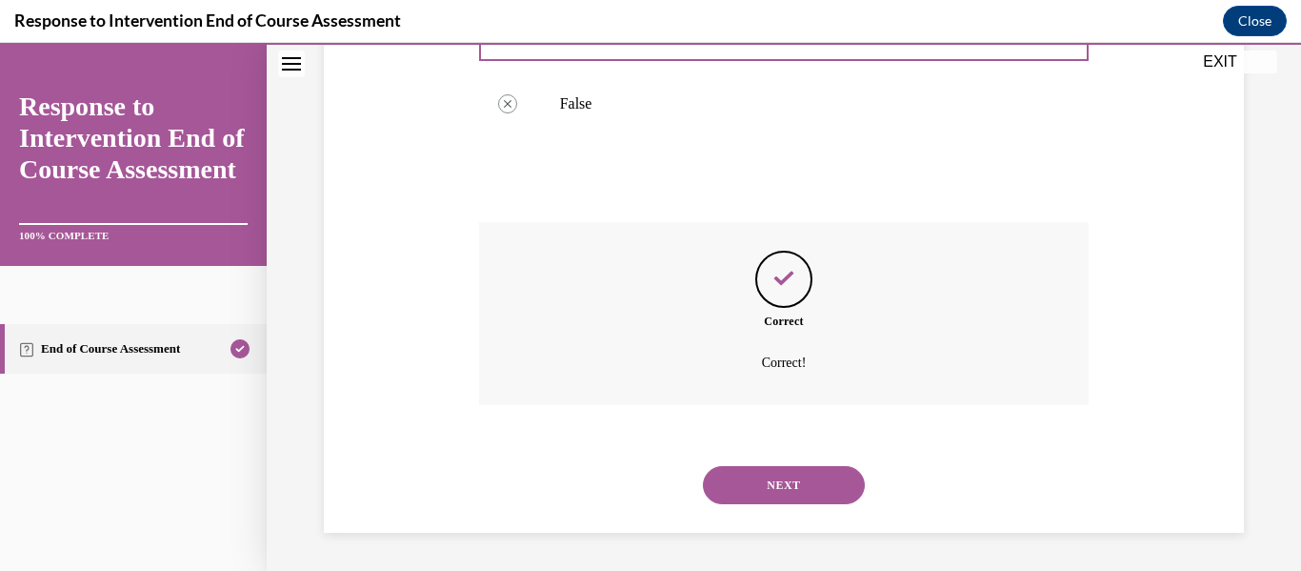
click at [787, 488] on button "NEXT" at bounding box center [784, 485] width 162 height 38
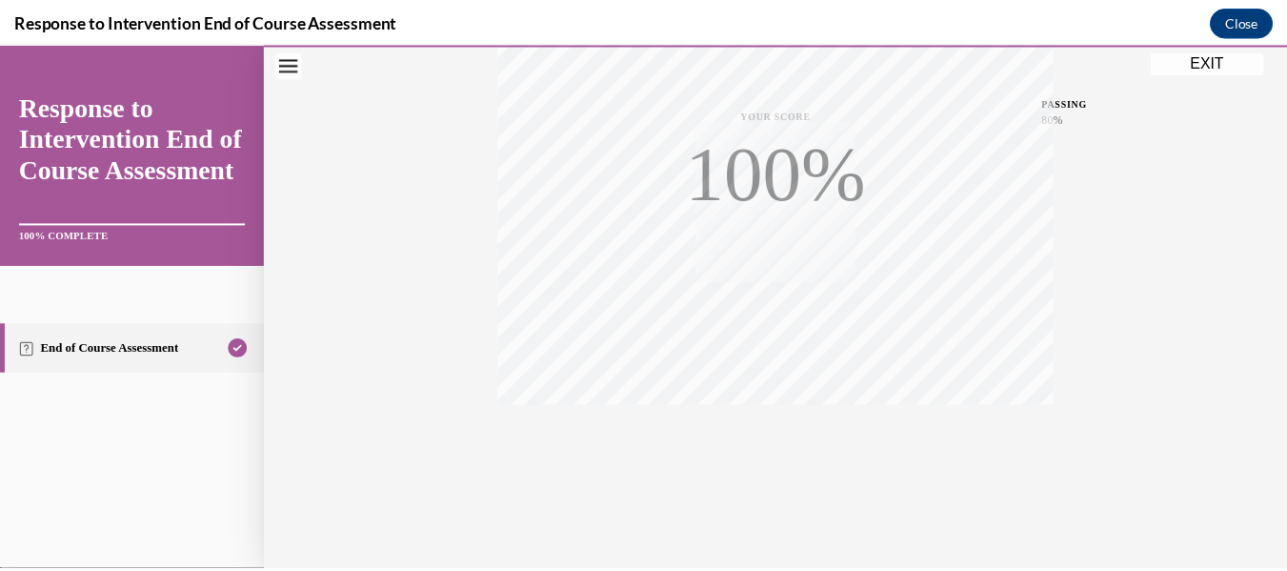
scroll to position [449, 0]
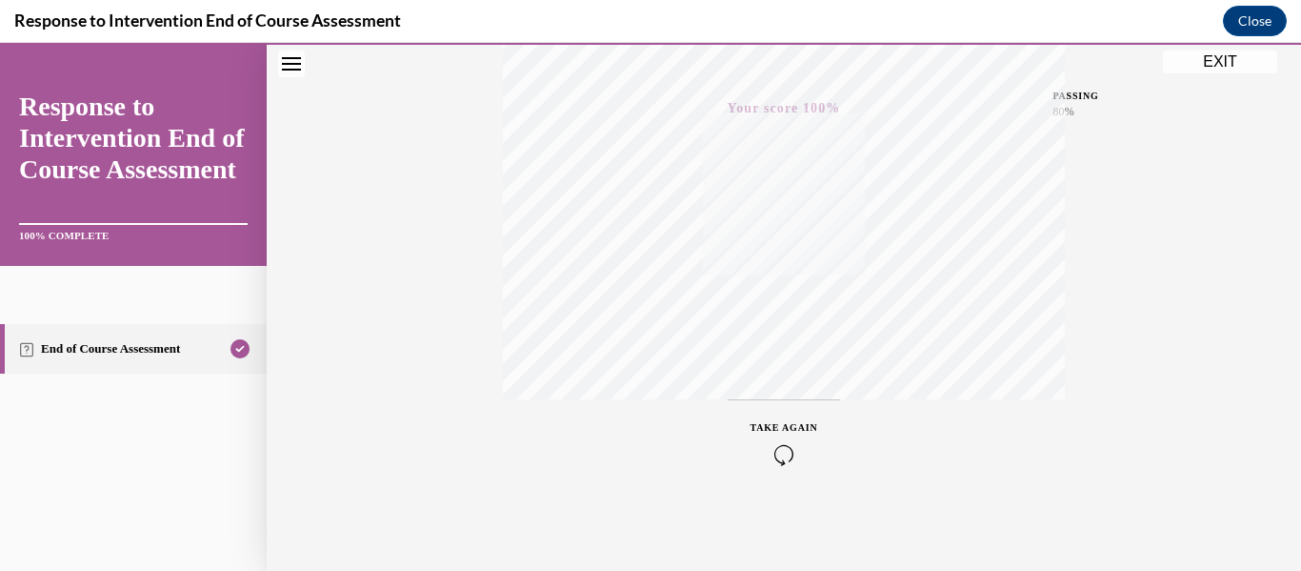
click at [1221, 62] on button "EXIT" at bounding box center [1220, 61] width 114 height 23
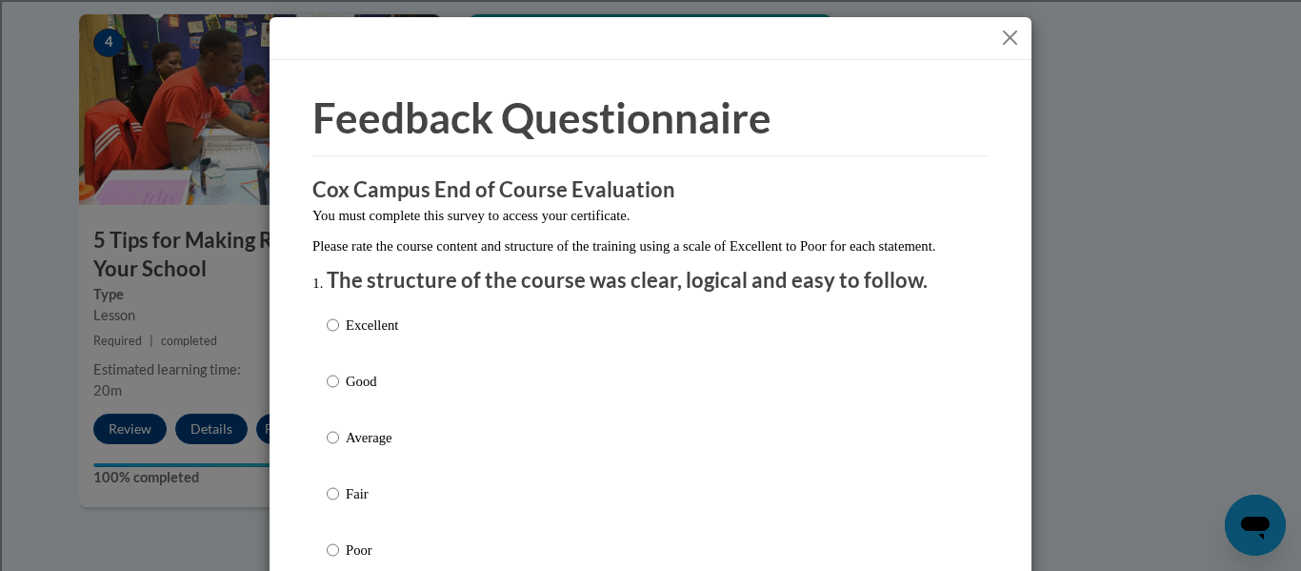
click at [1009, 39] on button "Close" at bounding box center [1010, 38] width 24 height 24
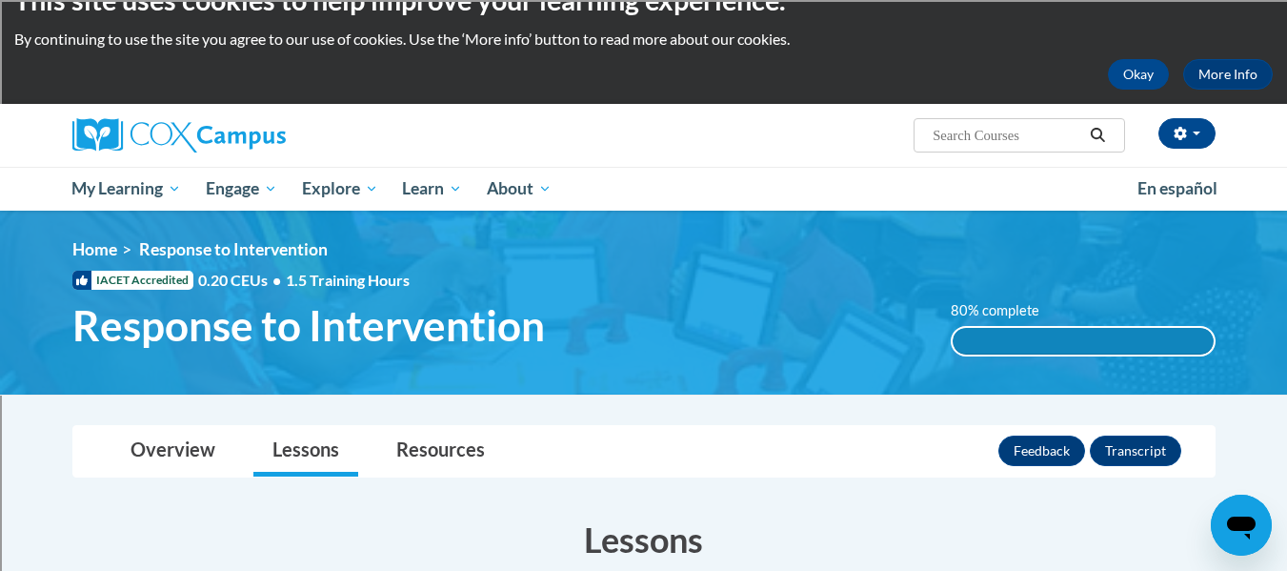
scroll to position [0, 0]
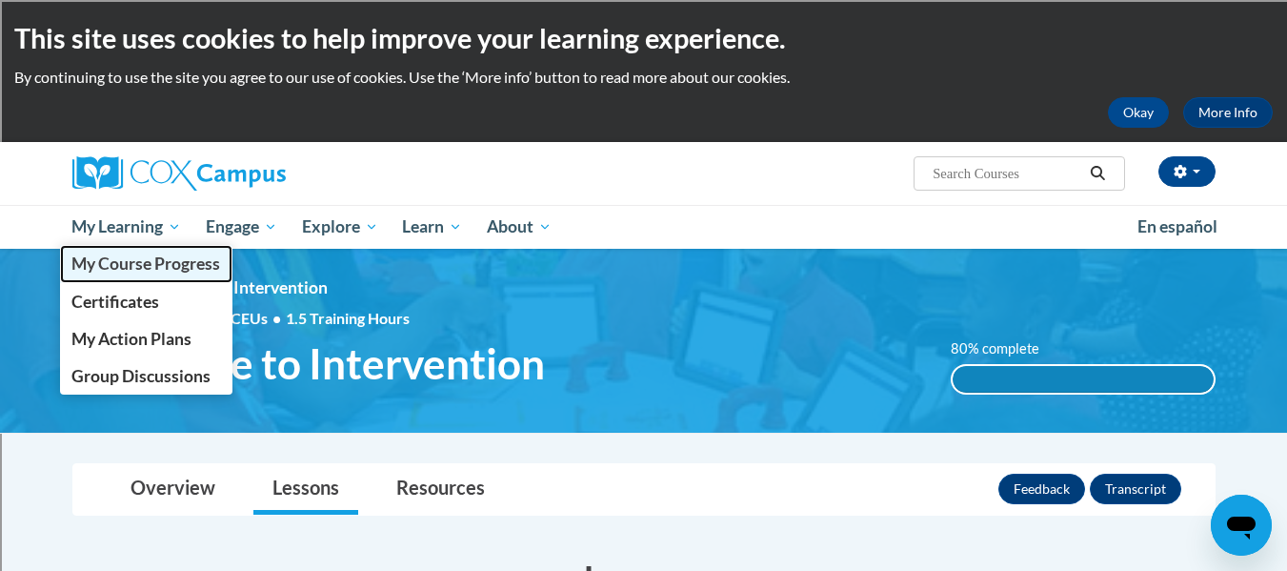
click at [159, 270] on span "My Course Progress" at bounding box center [145, 263] width 149 height 20
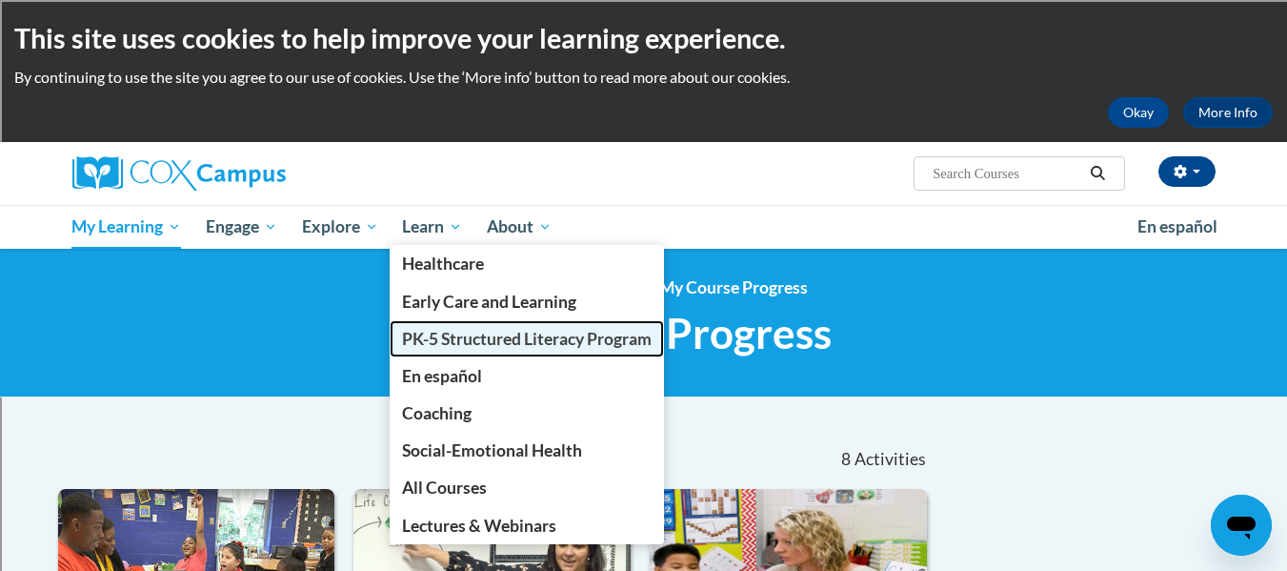
click at [467, 320] on link "PK-5 Structured Literacy Program" at bounding box center [527, 338] width 274 height 37
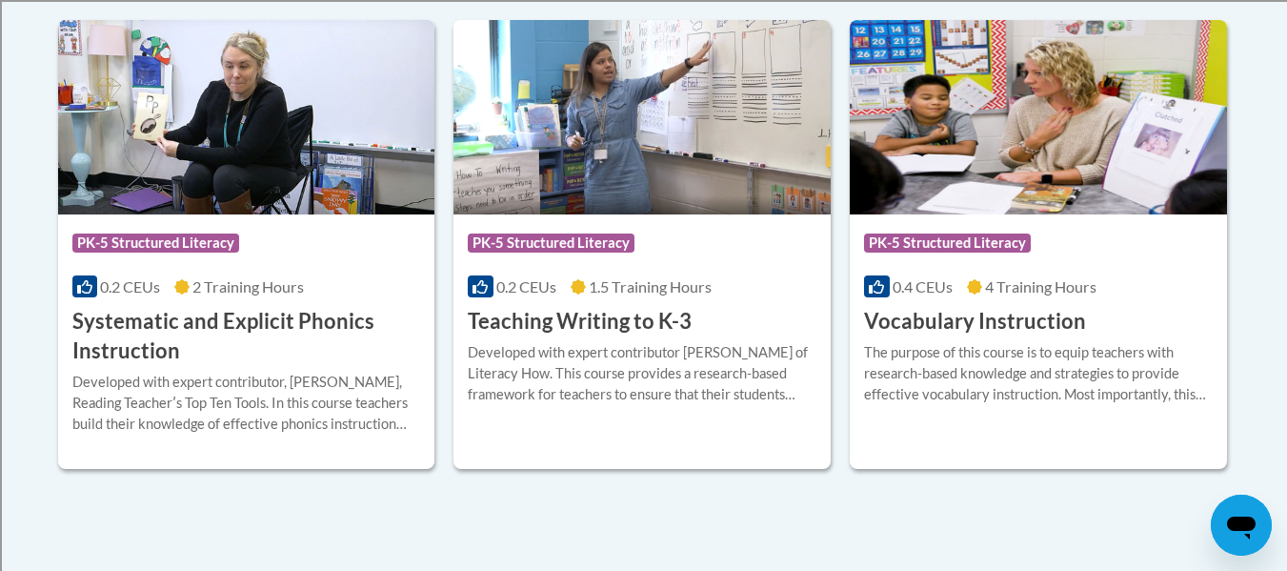
scroll to position [2293, 0]
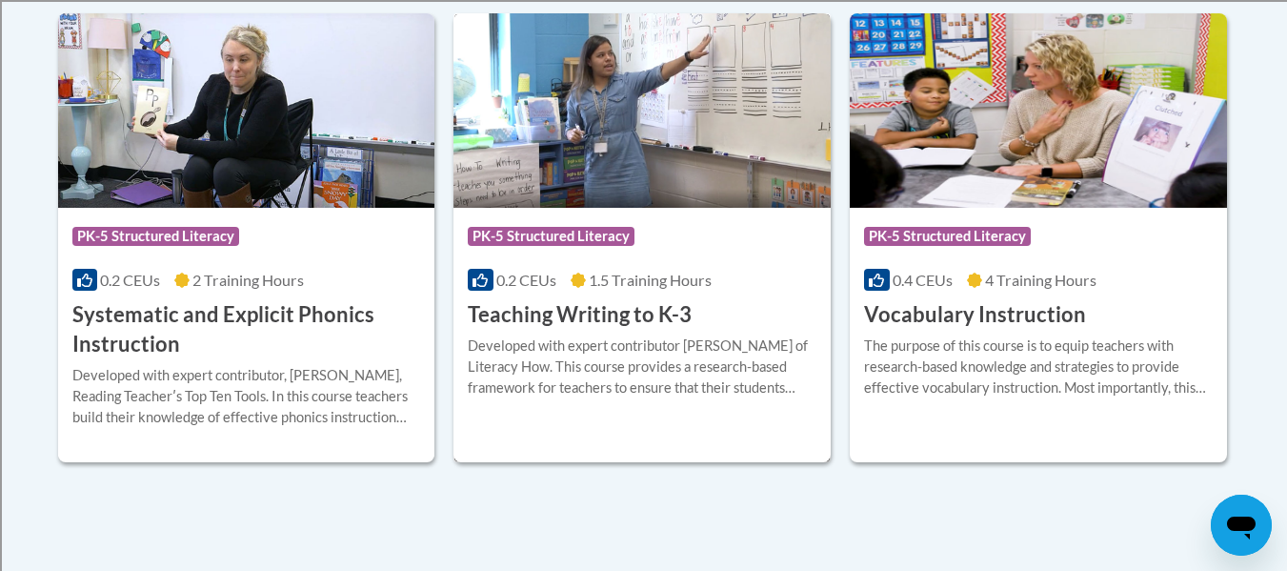
click at [497, 316] on h3 "Teaching Writing to K-3" at bounding box center [580, 315] width 224 height 30
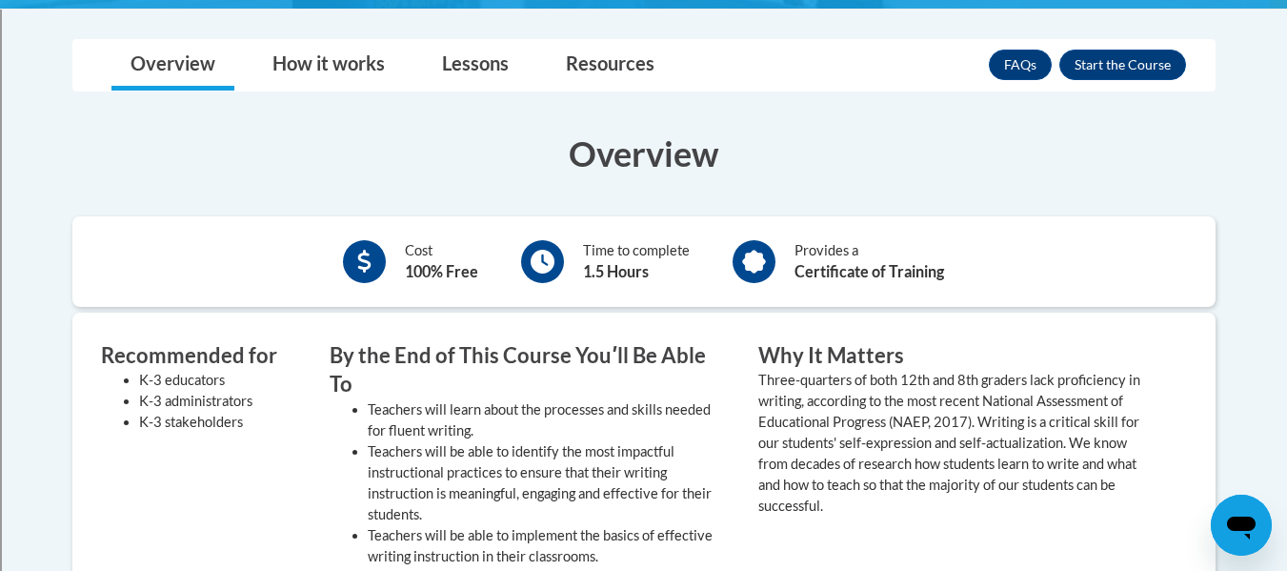
scroll to position [522, 0]
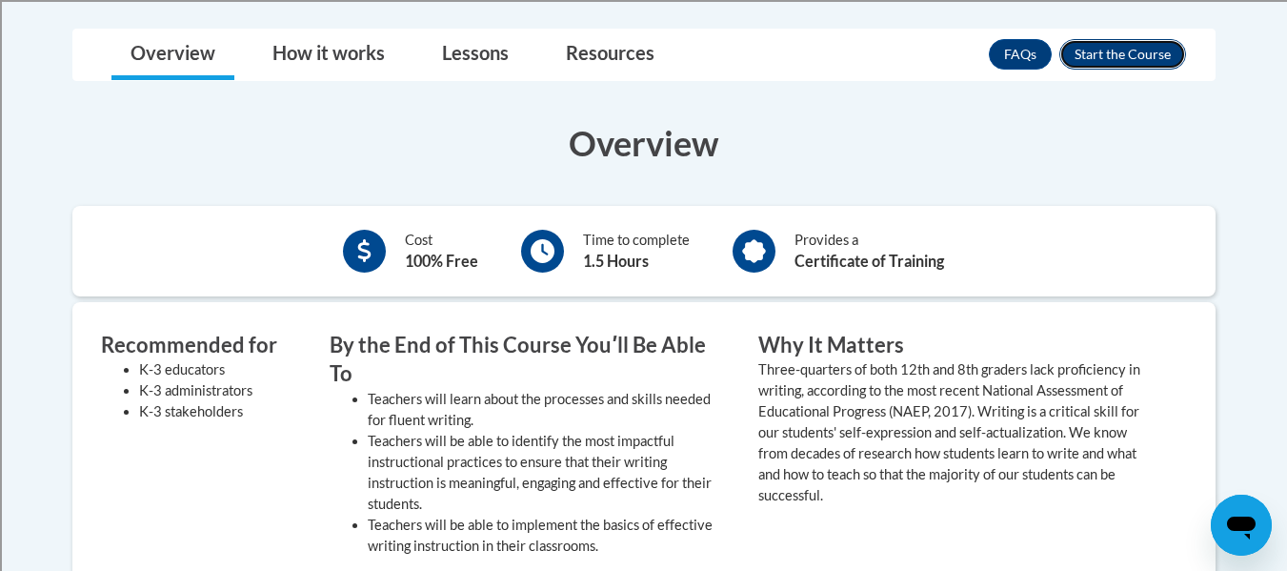
click at [1157, 48] on button "Enroll" at bounding box center [1122, 54] width 127 height 30
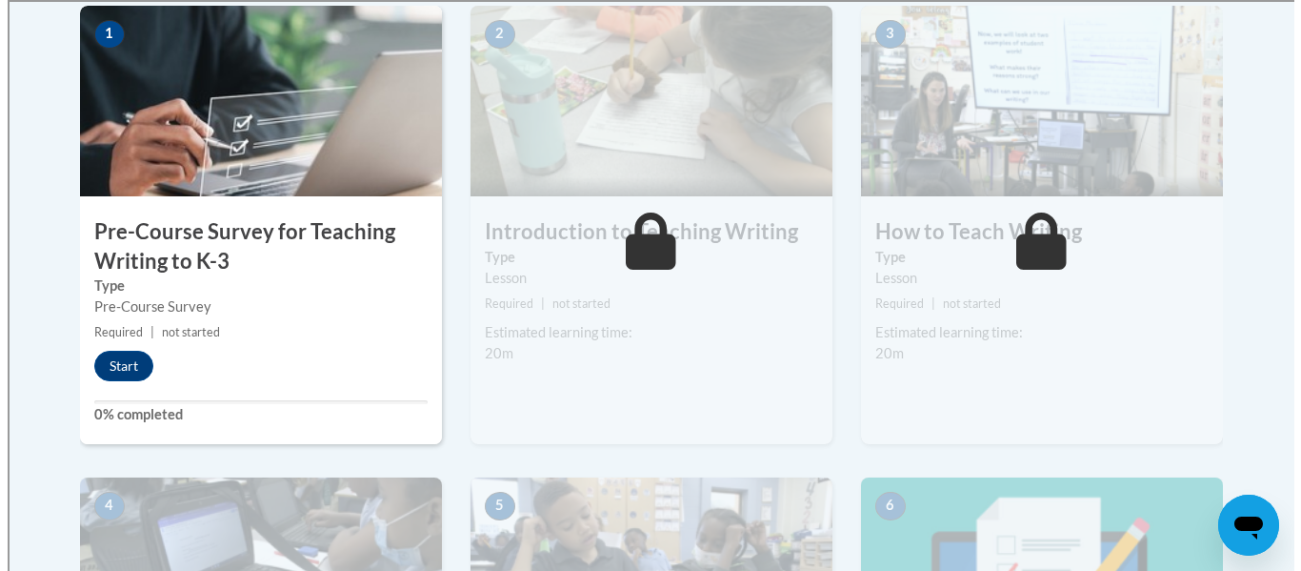
scroll to position [635, 0]
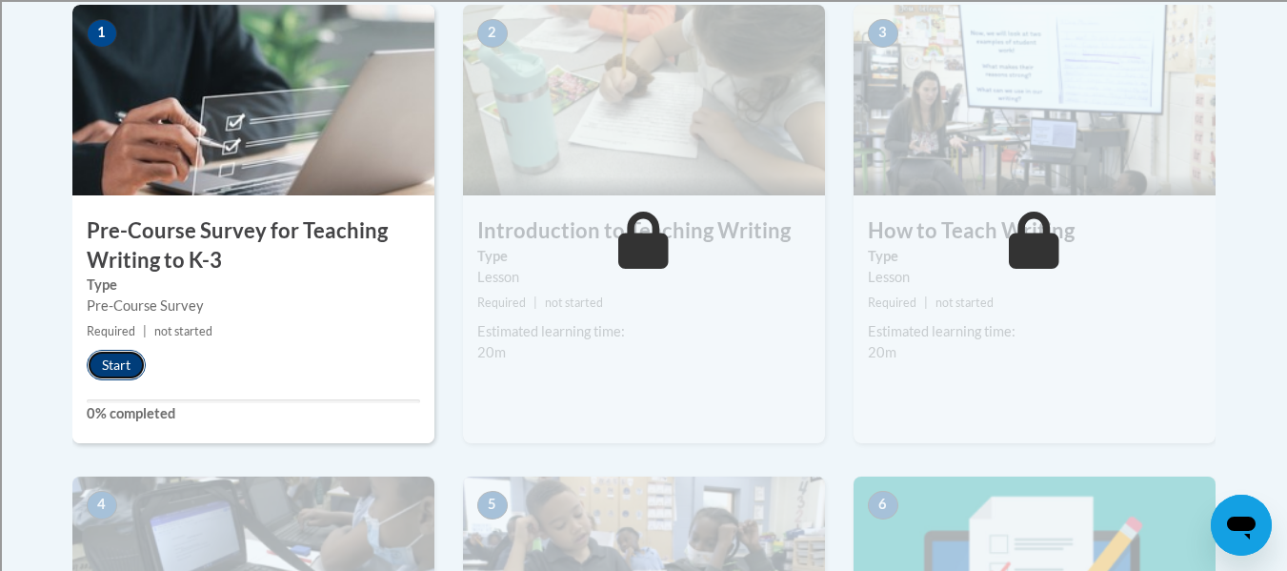
click at [131, 366] on button "Start" at bounding box center [116, 365] width 59 height 30
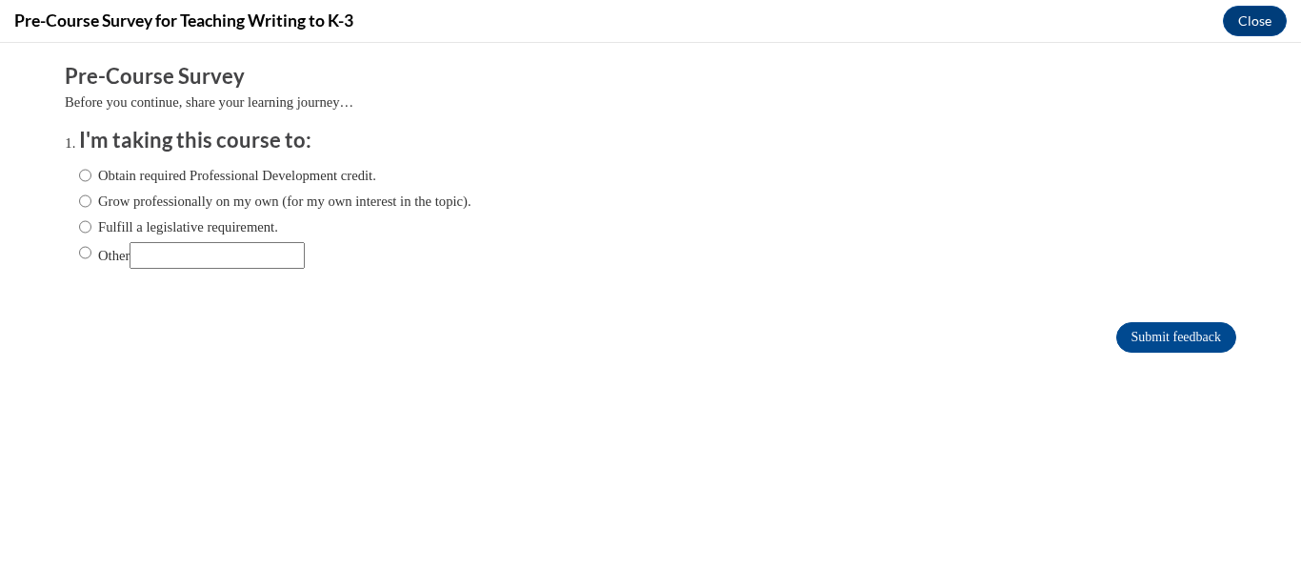
scroll to position [0, 0]
click at [206, 226] on label "Fulfill a legislative requirement." at bounding box center [178, 226] width 199 height 21
click at [91, 226] on input "Fulfill a legislative requirement." at bounding box center [85, 226] width 12 height 21
radio input "true"
click at [1148, 327] on input "Submit feedback" at bounding box center [1176, 337] width 120 height 30
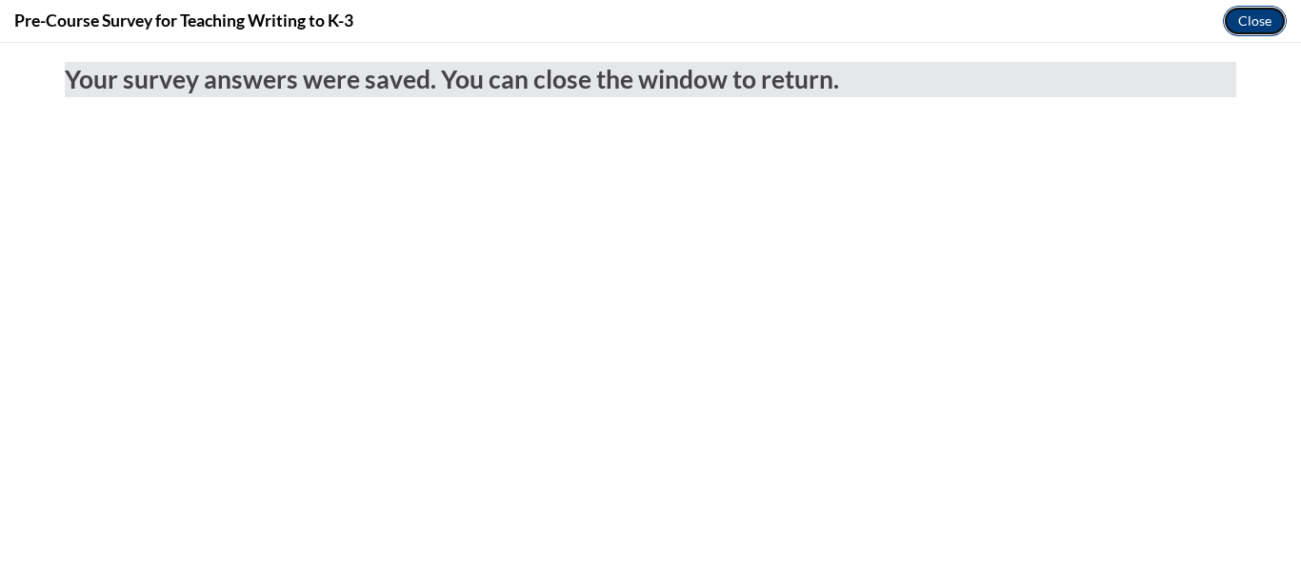
click at [1250, 23] on button "Close" at bounding box center [1255, 21] width 64 height 30
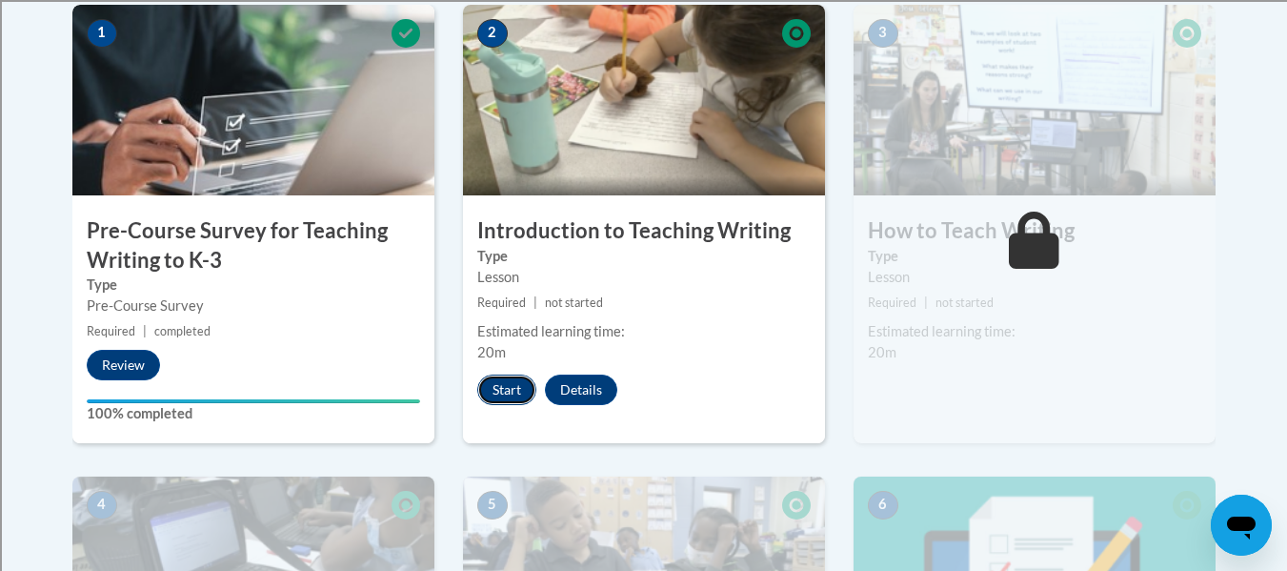
click at [497, 394] on button "Start" at bounding box center [506, 389] width 59 height 30
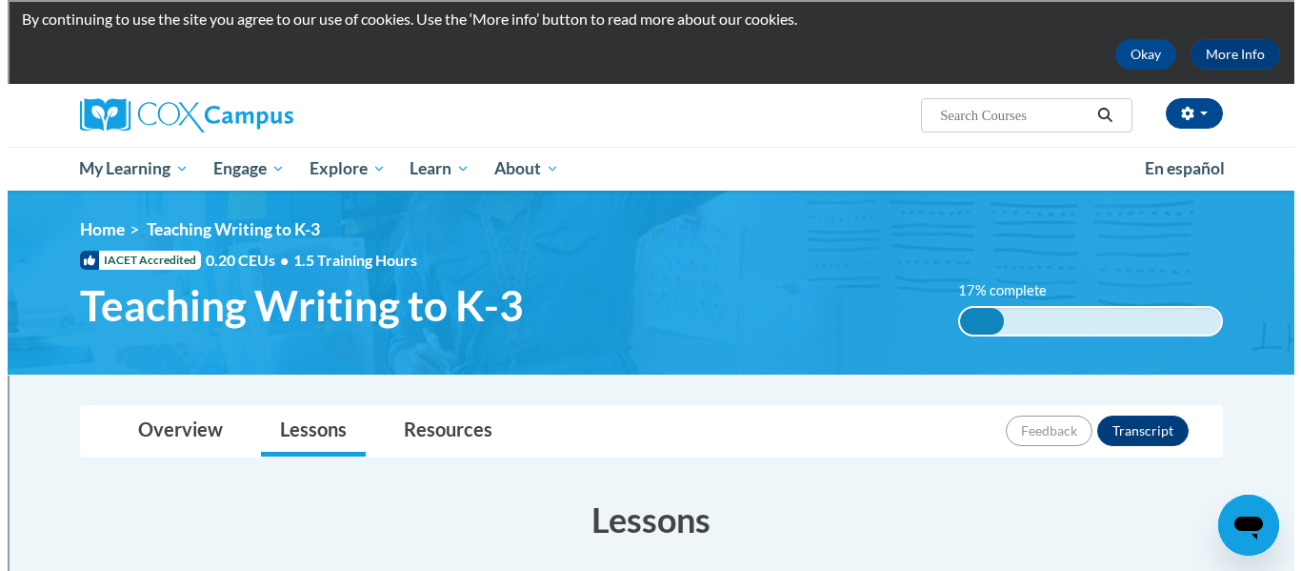
scroll to position [635, 0]
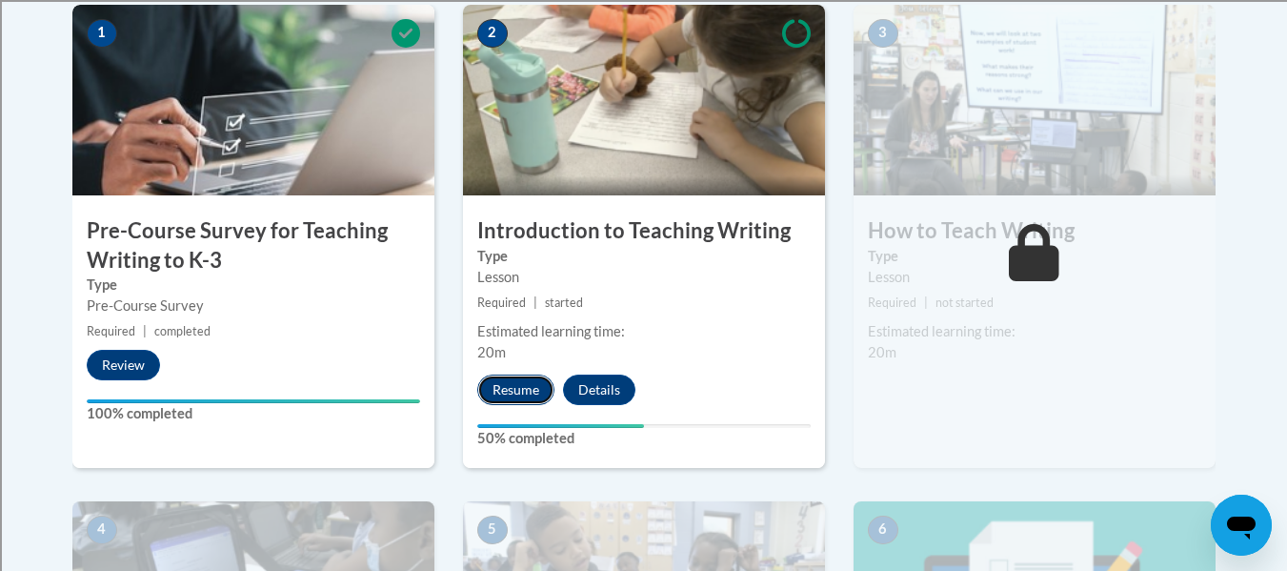
click at [524, 378] on button "Resume" at bounding box center [515, 389] width 77 height 30
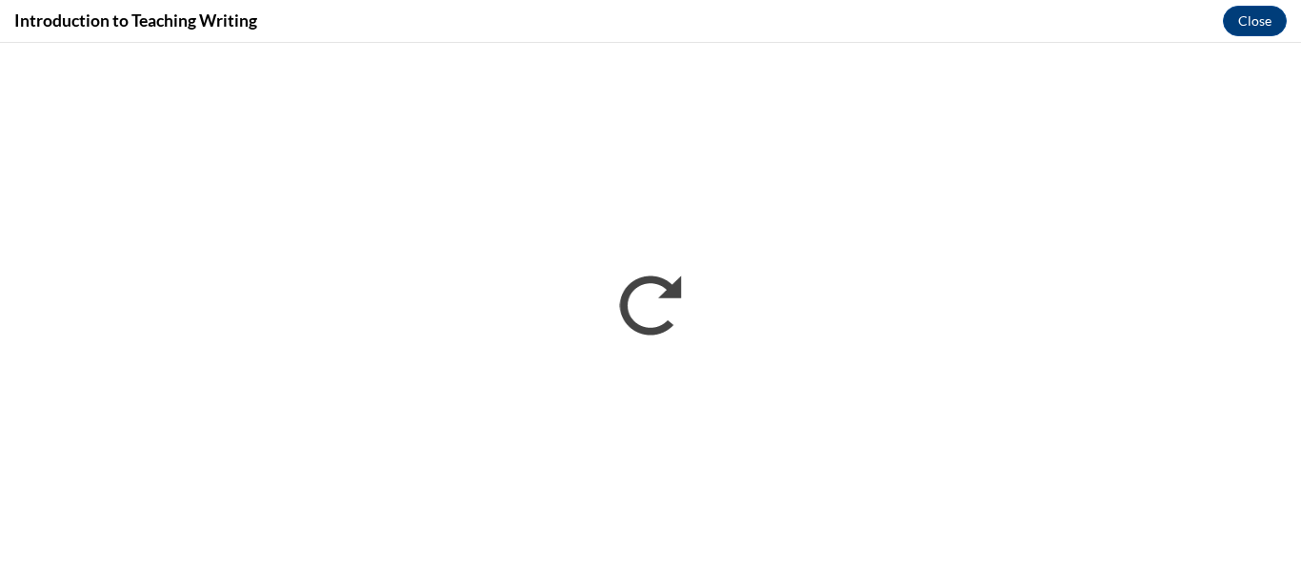
scroll to position [0, 0]
